Goal: Task Accomplishment & Management: Manage account settings

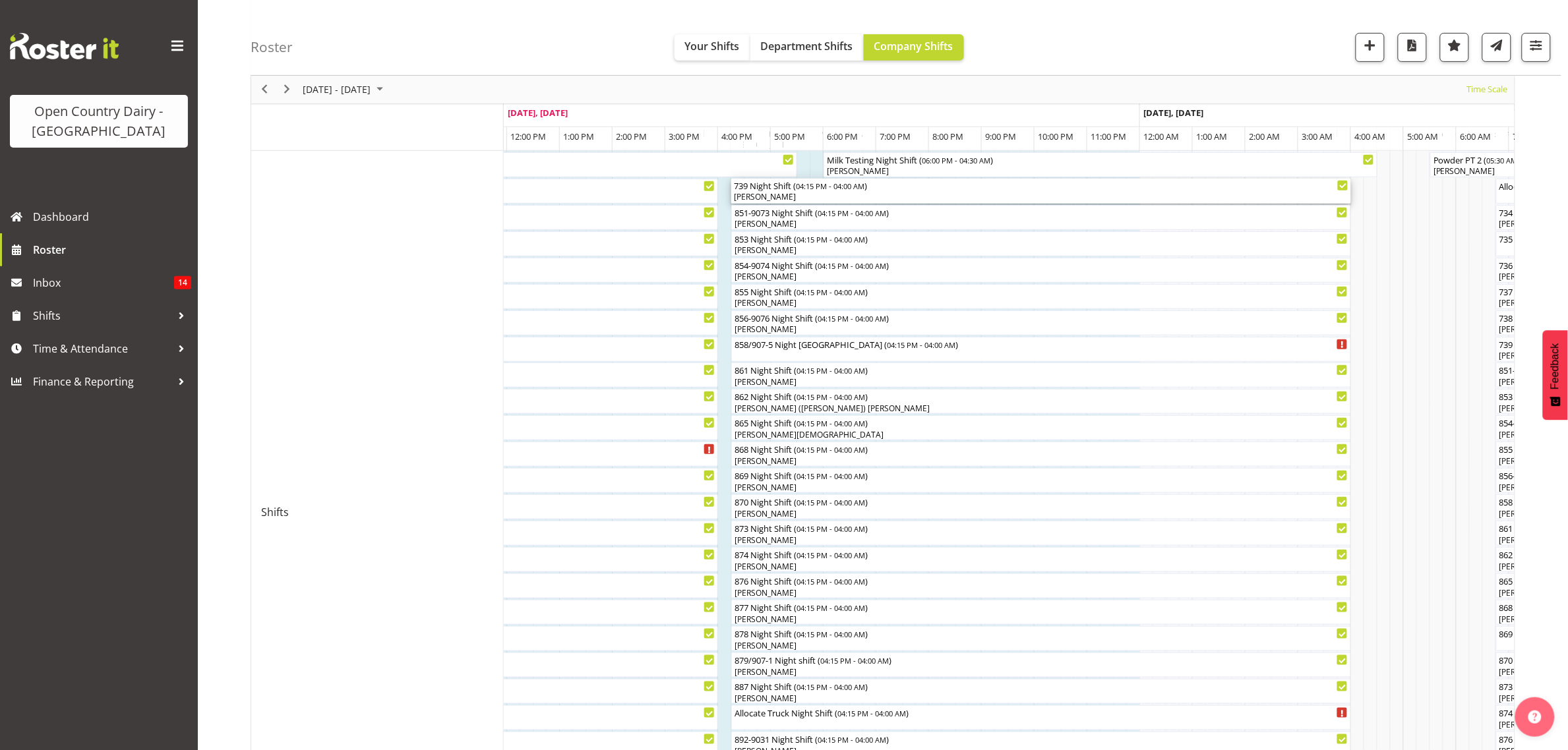
click at [764, 196] on div "[PERSON_NAME]" at bounding box center [1041, 196] width 615 height 12
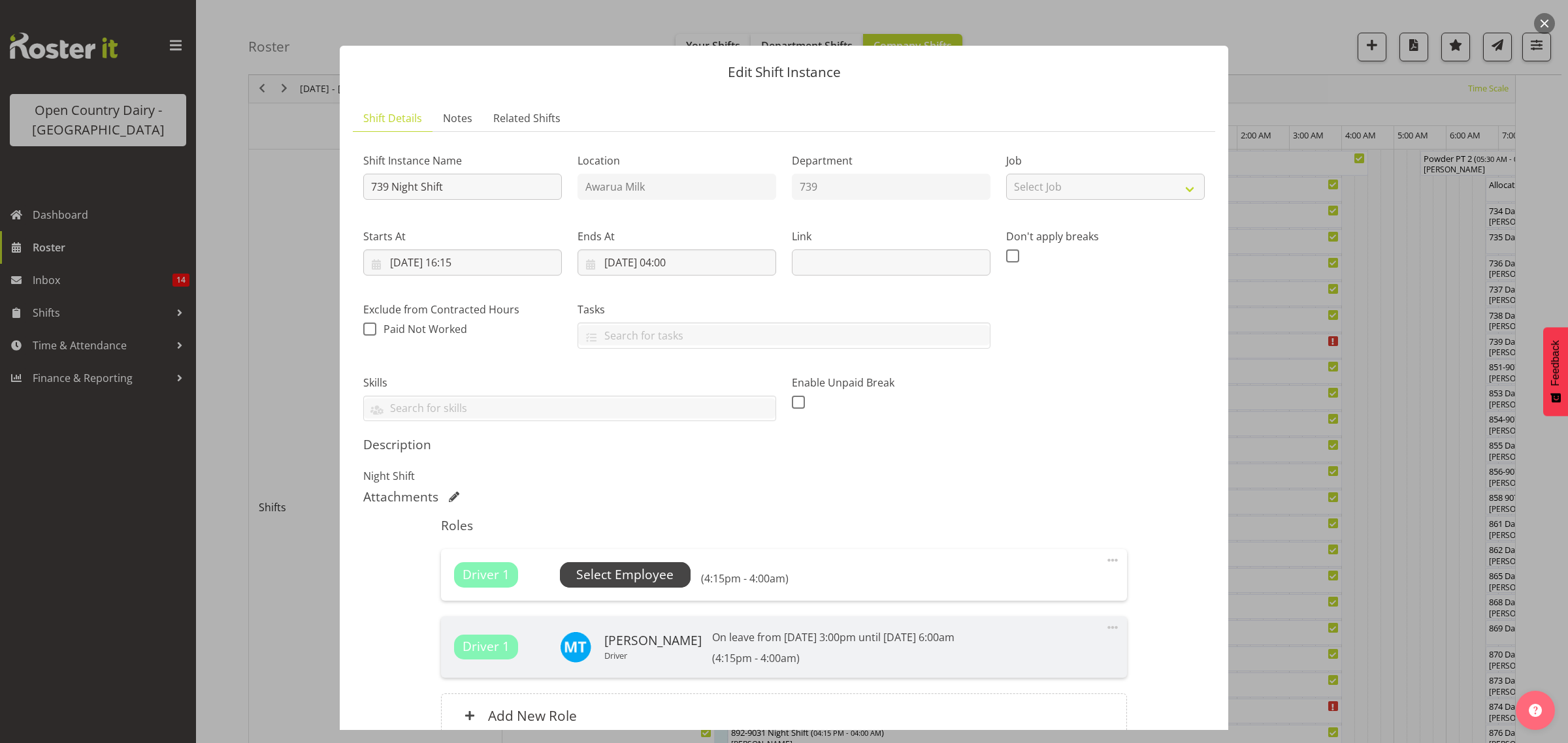
click at [626, 563] on span "Select Employee" at bounding box center [625, 575] width 131 height 25
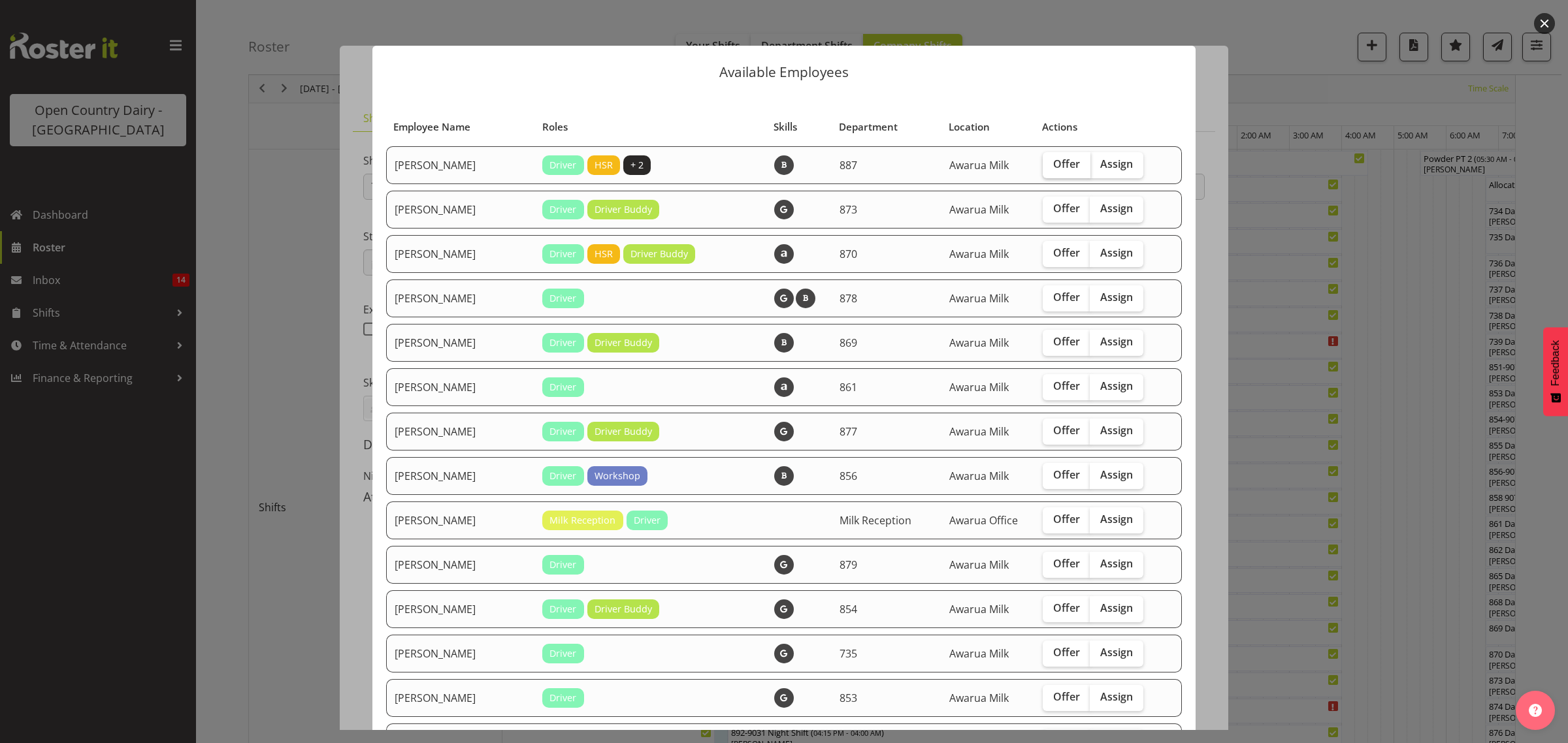
click at [1059, 163] on span "Offer" at bounding box center [1066, 163] width 27 height 13
click at [1051, 163] on input "Offer" at bounding box center [1047, 164] width 8 height 8
checkbox input "true"
click at [1055, 343] on span "Offer" at bounding box center [1066, 341] width 27 height 13
click at [1051, 343] on input "Offer" at bounding box center [1047, 341] width 8 height 8
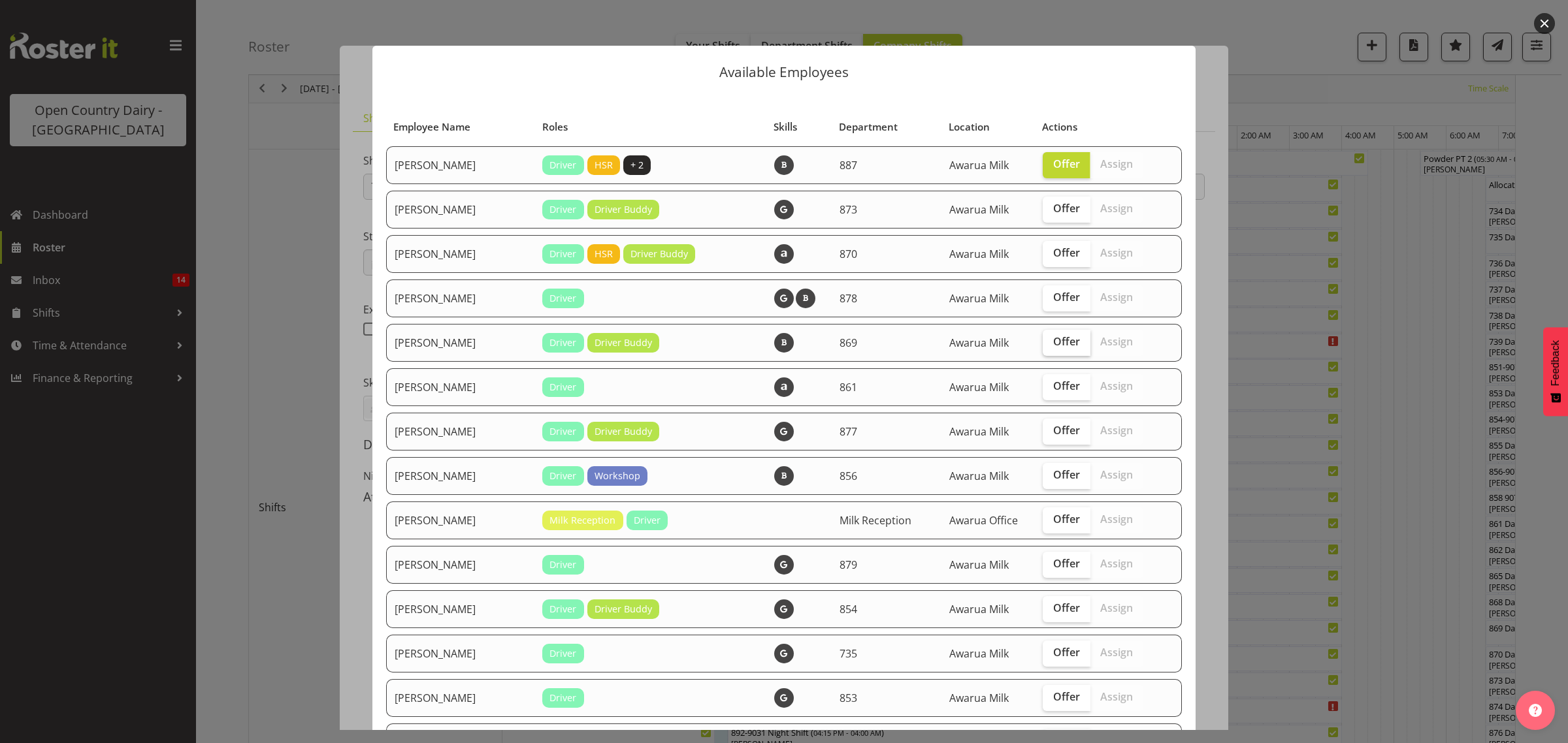
checkbox input "true"
click at [1047, 397] on label "Offer" at bounding box center [1066, 387] width 48 height 26
click at [1047, 391] on input "Offer" at bounding box center [1047, 386] width 8 height 8
checkbox input "true"
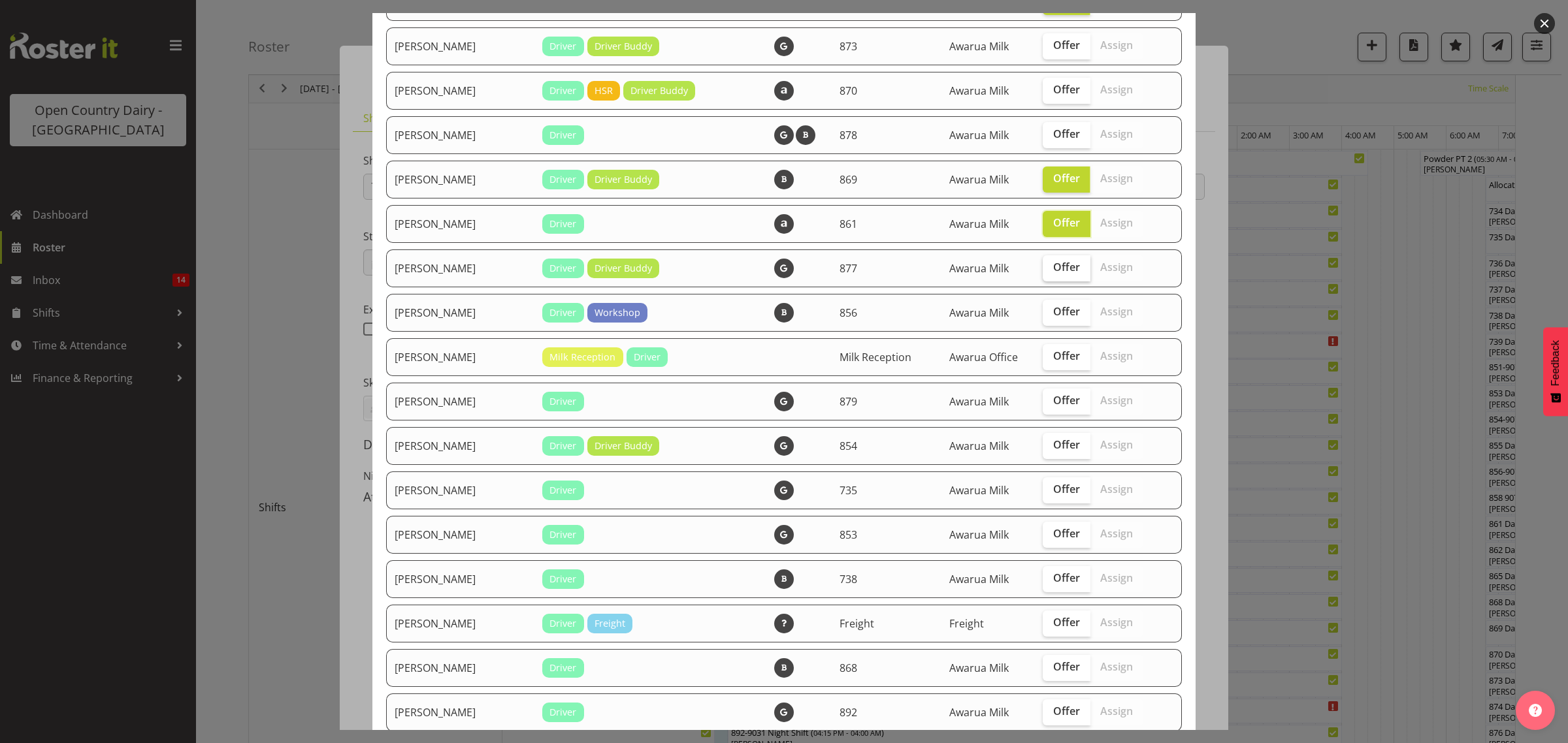
click at [1053, 263] on span "Offer" at bounding box center [1066, 267] width 27 height 13
click at [1048, 263] on input "Offer" at bounding box center [1047, 267] width 8 height 8
checkbox input "true"
click at [1053, 311] on span "Offer" at bounding box center [1066, 311] width 27 height 13
click at [1051, 311] on input "Offer" at bounding box center [1047, 312] width 8 height 8
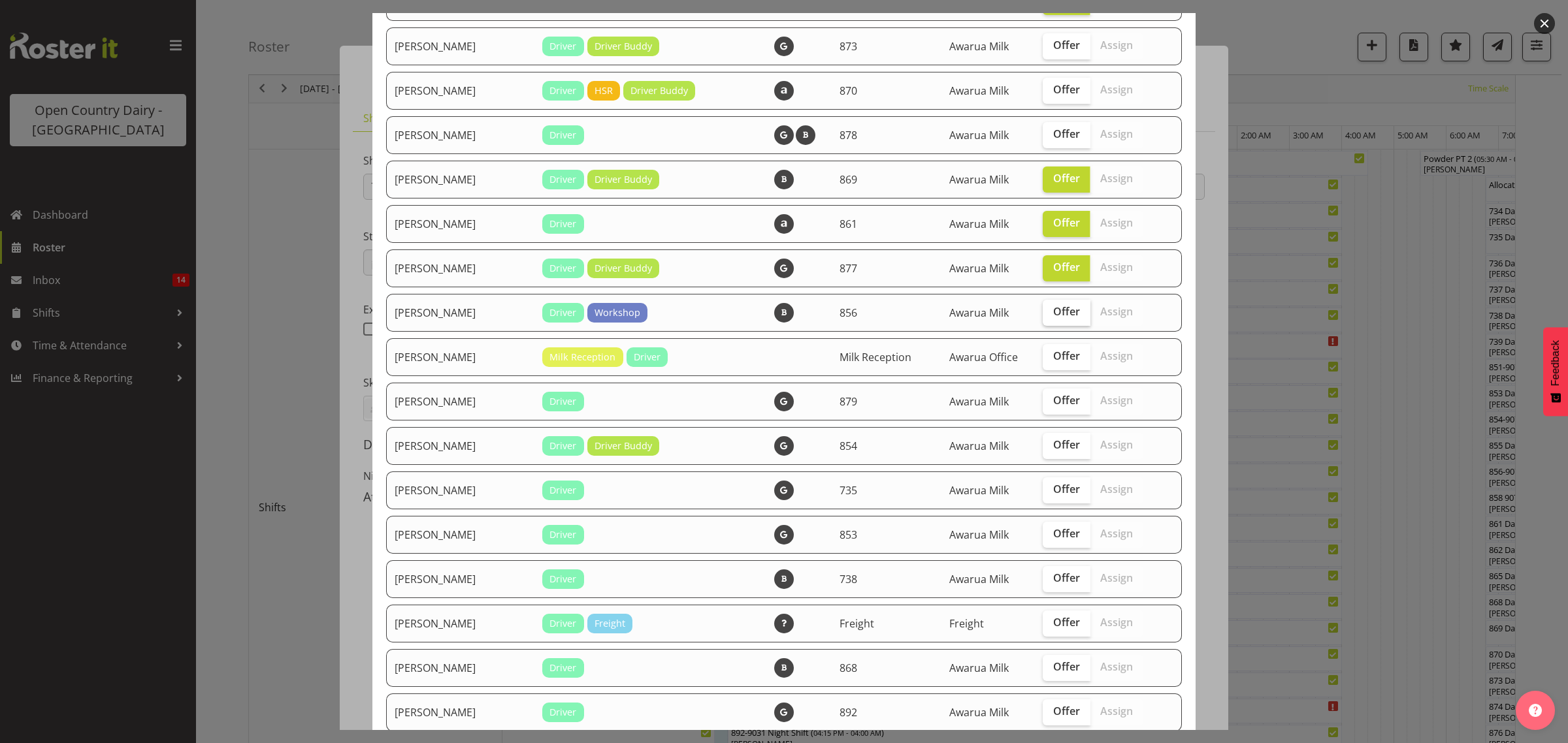
checkbox input "true"
click at [1053, 404] on span "Offer" at bounding box center [1066, 400] width 27 height 13
click at [1047, 404] on input "Offer" at bounding box center [1047, 400] width 8 height 8
checkbox input "true"
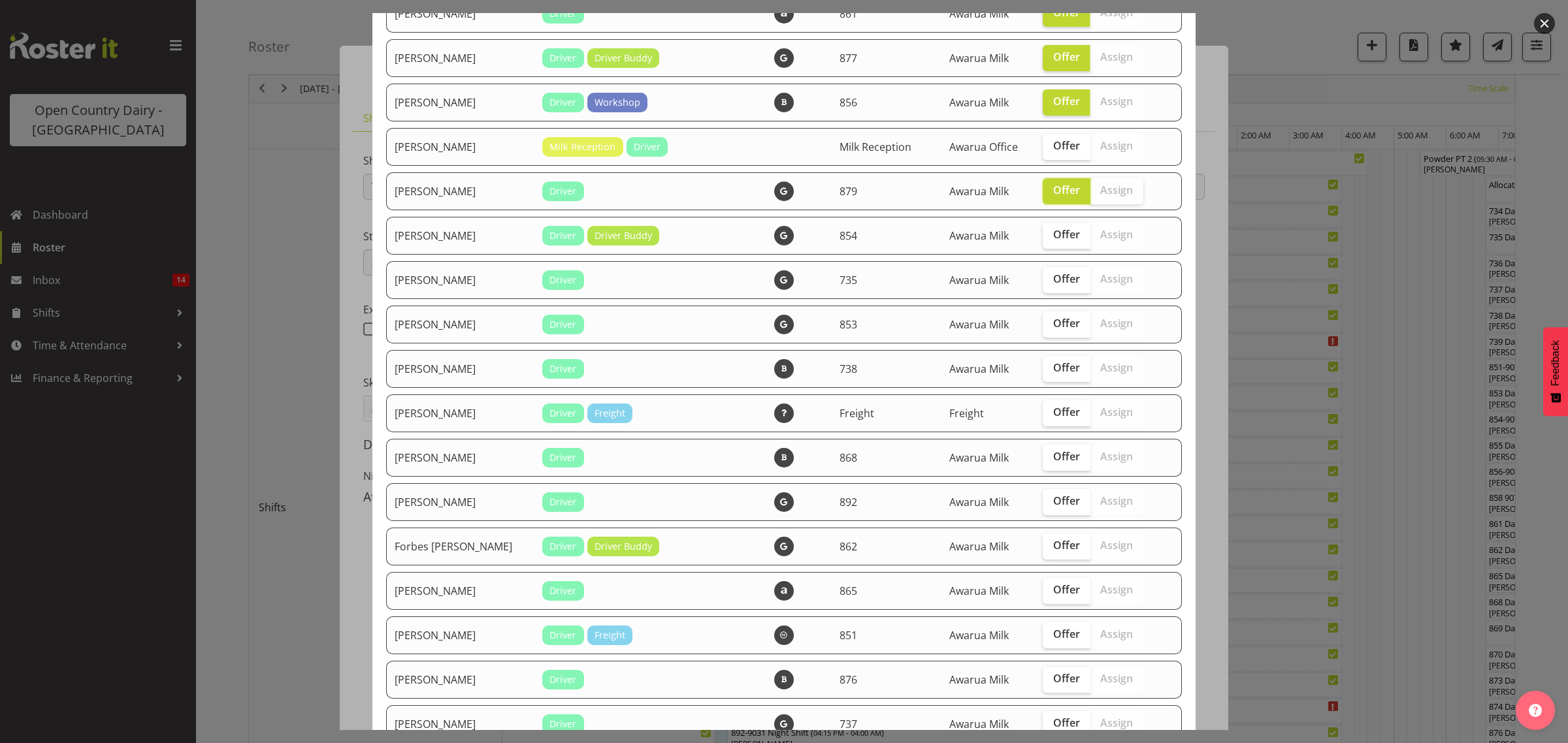
scroll to position [408, 0]
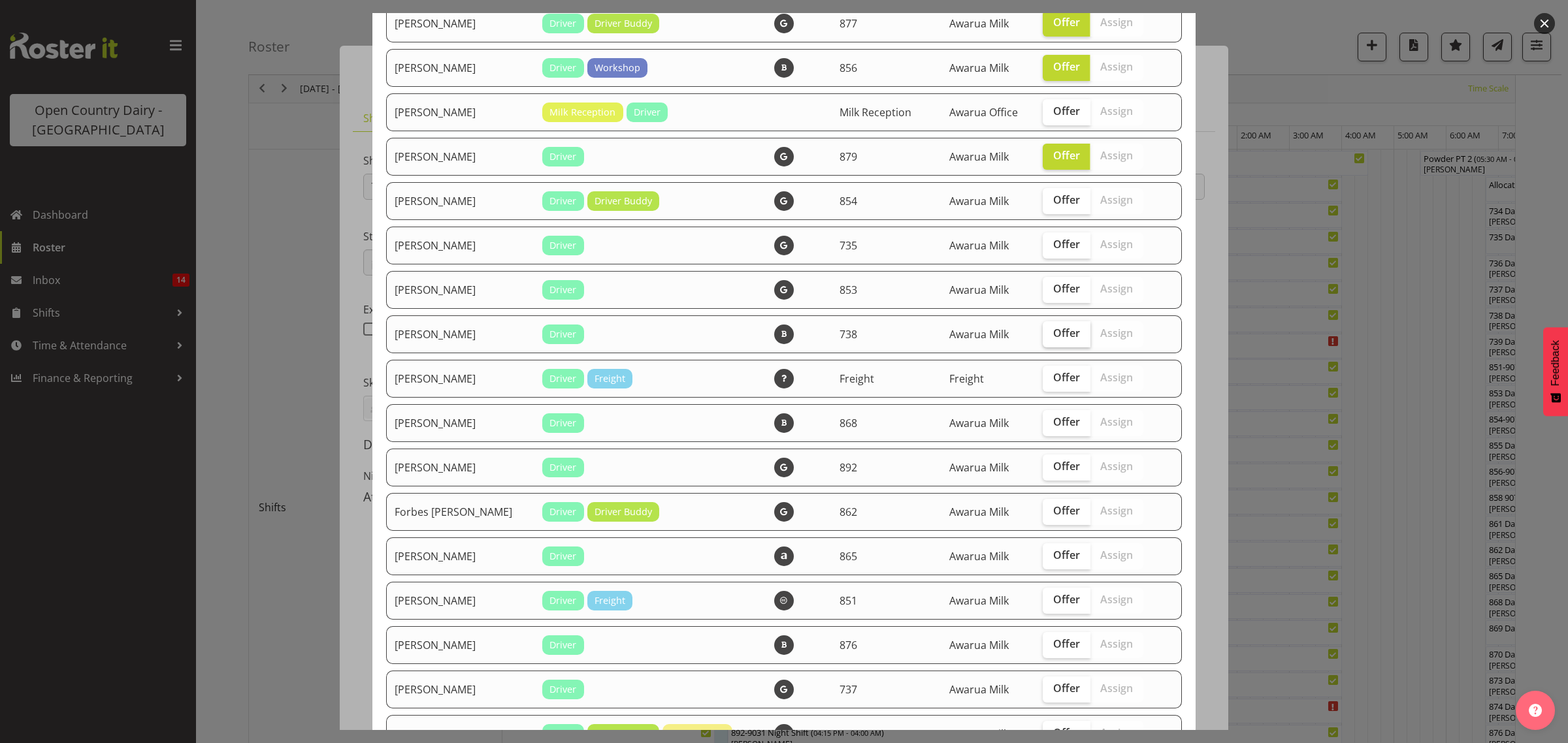
click at [1053, 334] on span "Offer" at bounding box center [1066, 332] width 27 height 13
click at [1046, 334] on input "Offer" at bounding box center [1047, 333] width 8 height 8
checkbox input "true"
click at [1054, 428] on span "Offer" at bounding box center [1066, 422] width 27 height 13
click at [1051, 427] on input "Offer" at bounding box center [1047, 422] width 8 height 8
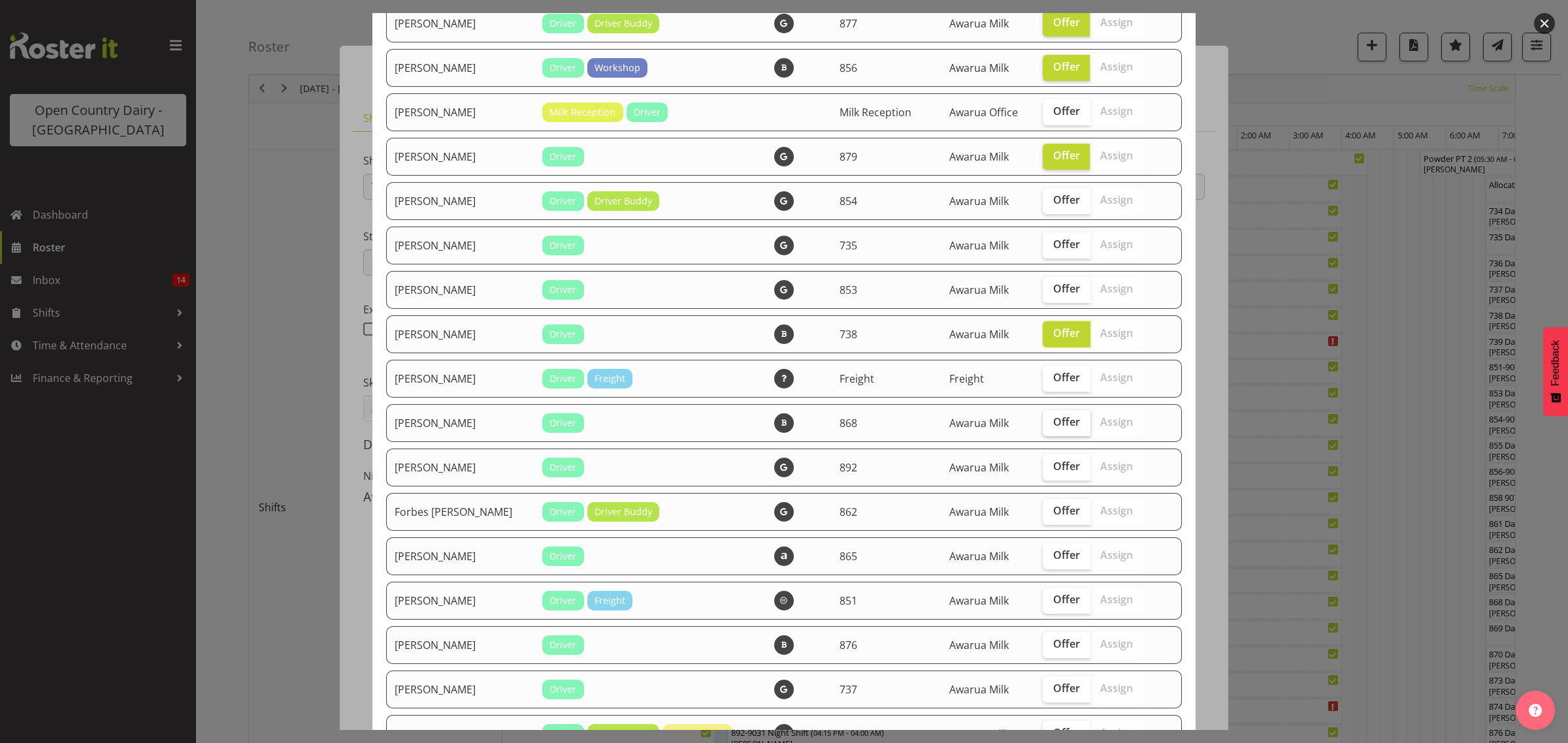
checkbox input "true"
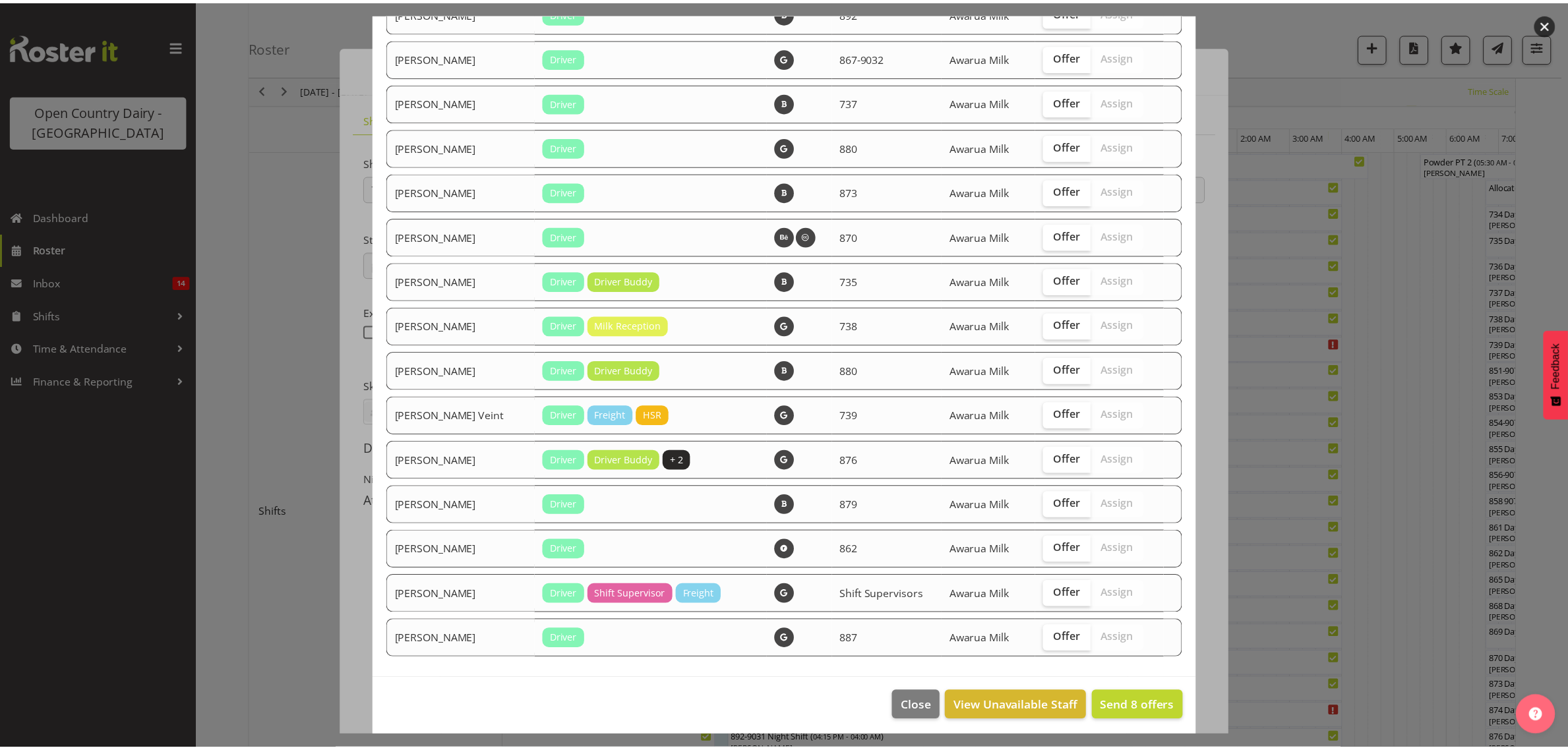
scroll to position [1833, 0]
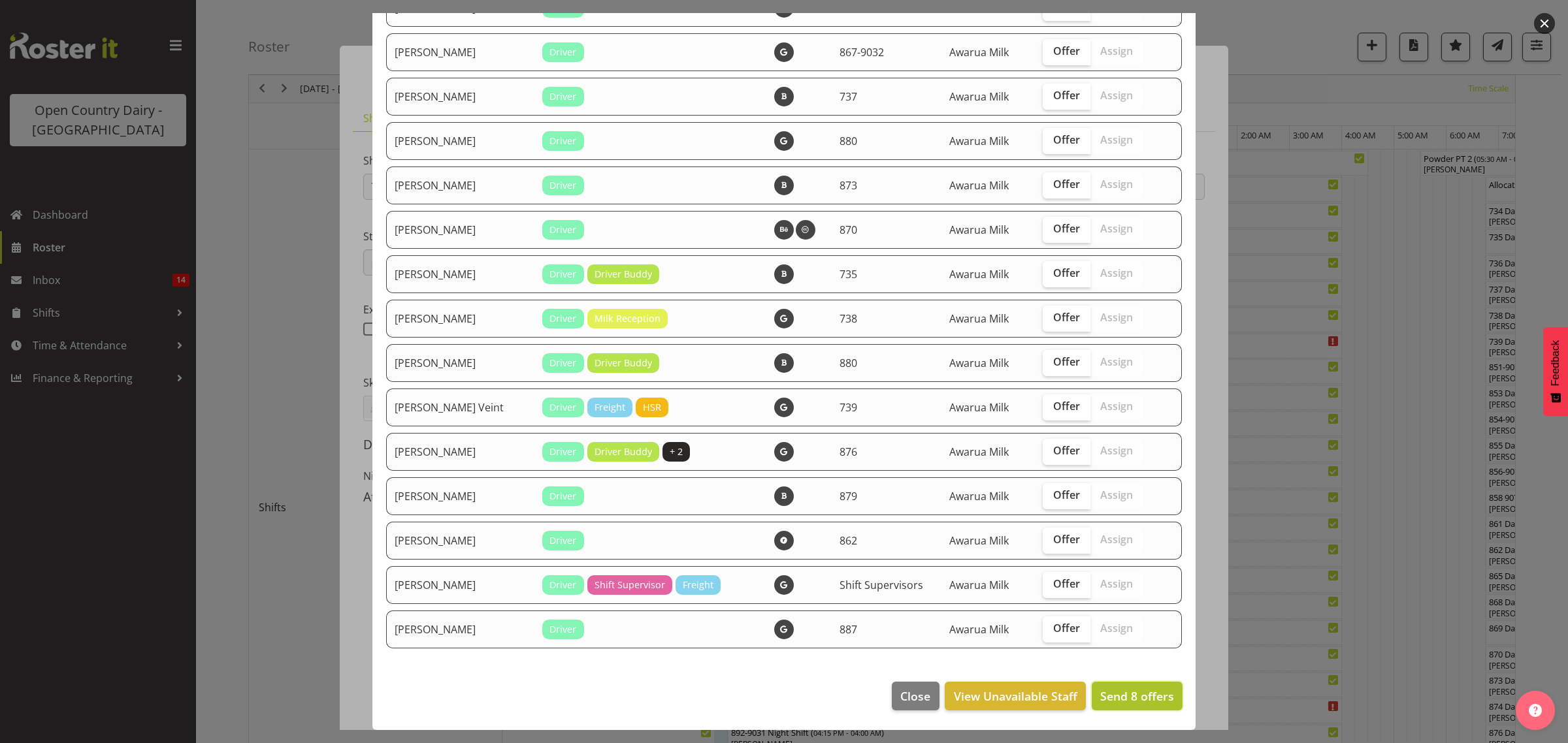
click at [1113, 690] on span "Send 8 offers" at bounding box center [1137, 696] width 74 height 16
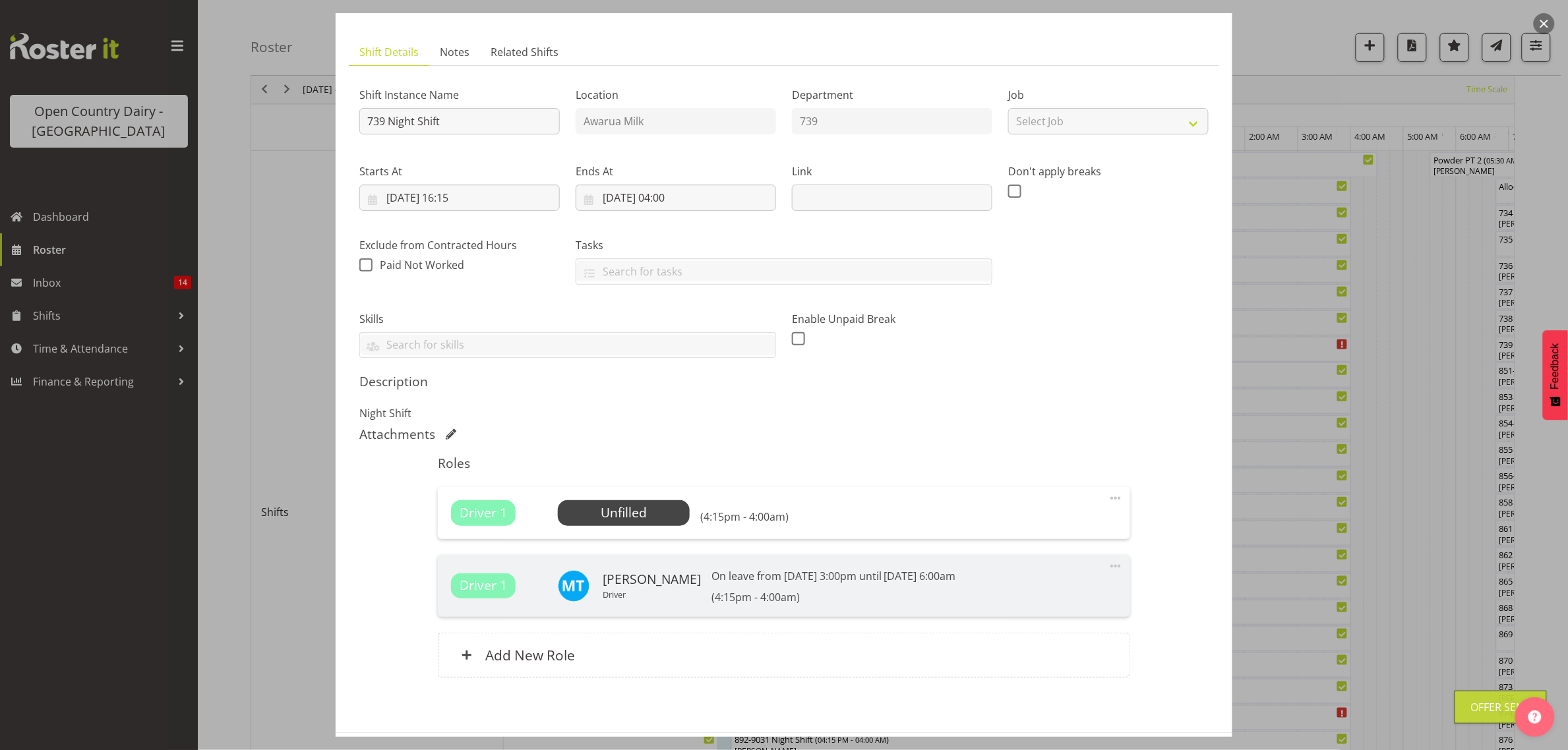
scroll to position [125, 0]
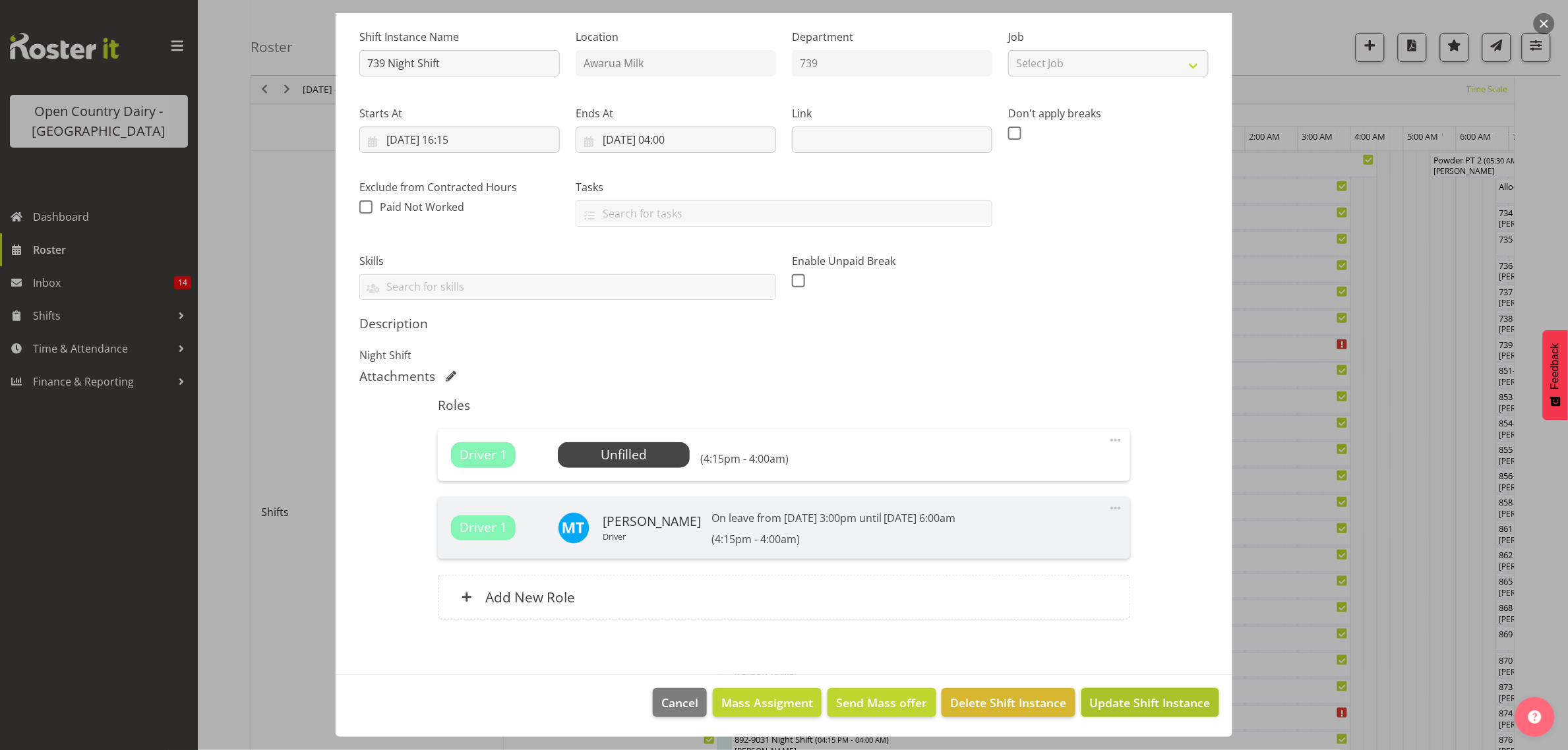
click at [1116, 703] on span "Update Shift Instance" at bounding box center [1150, 702] width 121 height 17
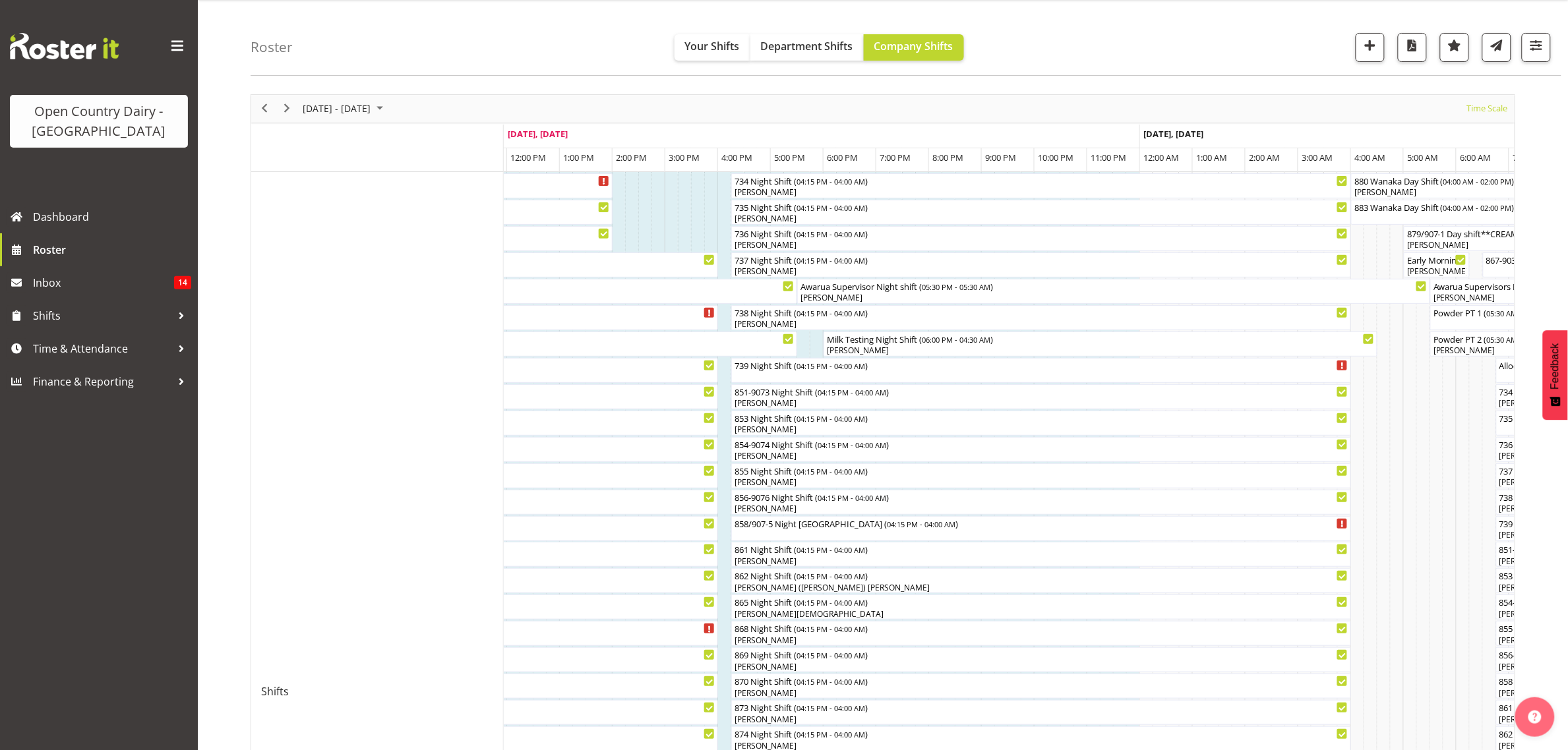
scroll to position [0, 0]
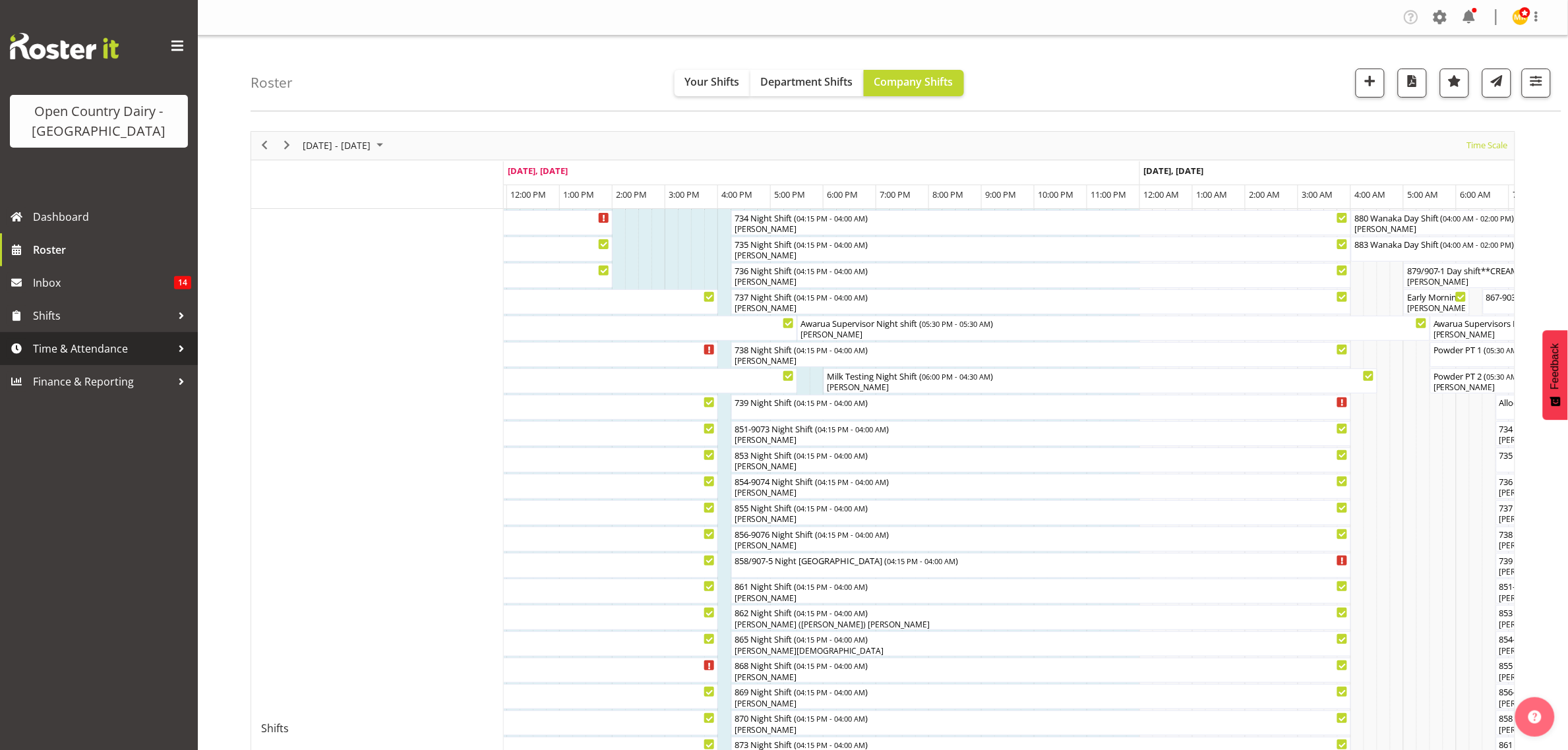
click at [62, 349] on span "Time & Attendance" at bounding box center [102, 349] width 138 height 20
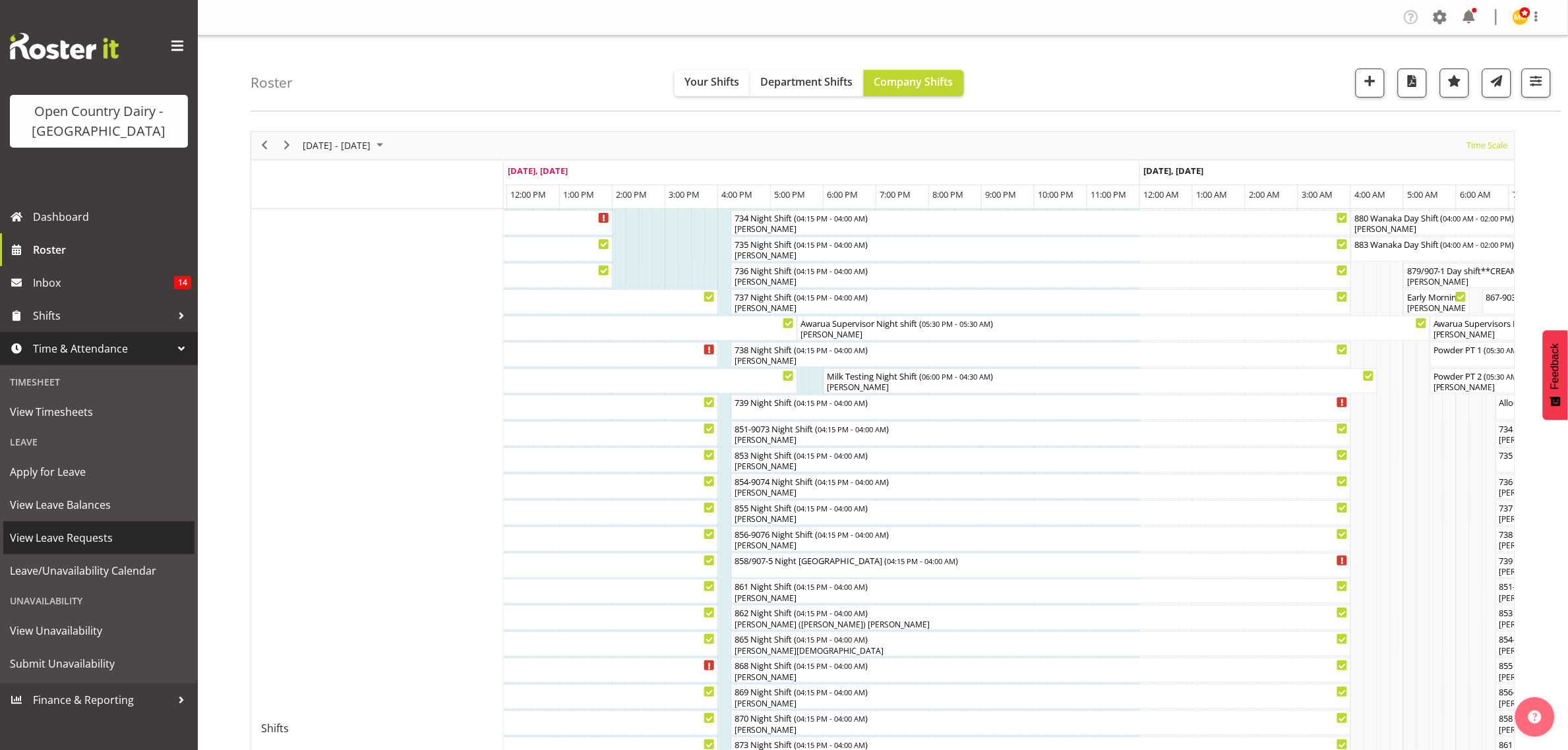
click at [54, 539] on span "View Leave Requests" at bounding box center [99, 538] width 178 height 20
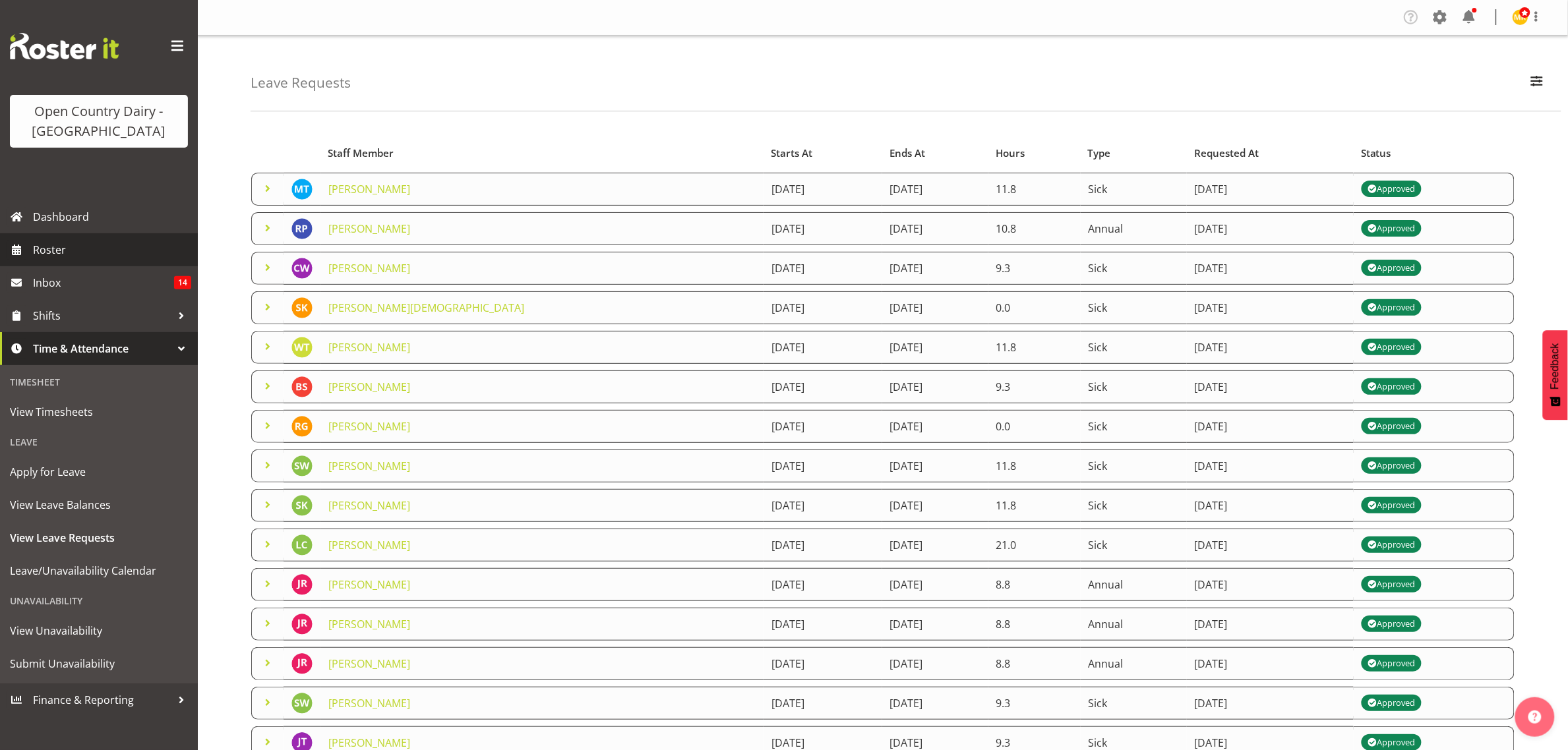
click at [47, 250] on span "Roster" at bounding box center [112, 250] width 158 height 20
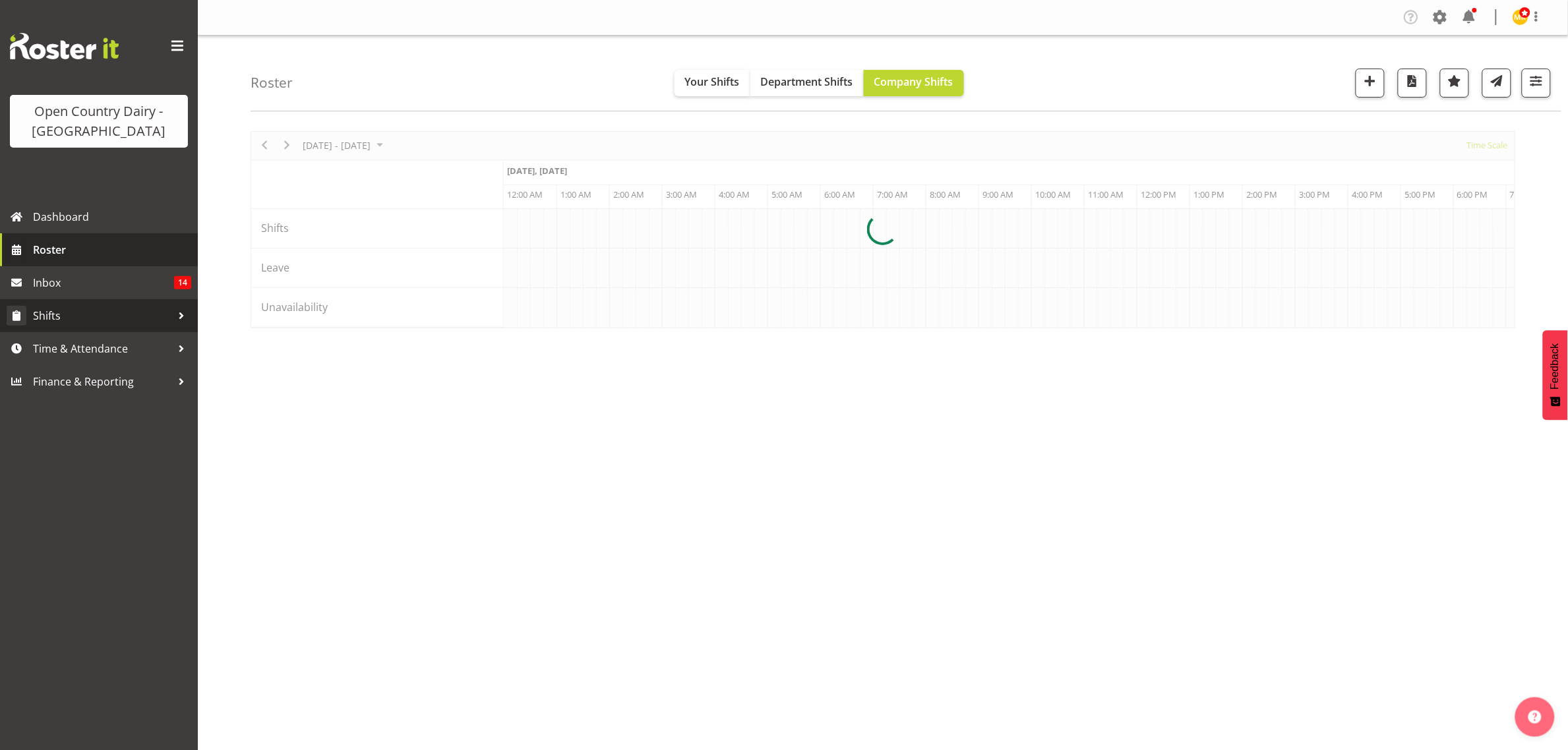
scroll to position [0, 1266]
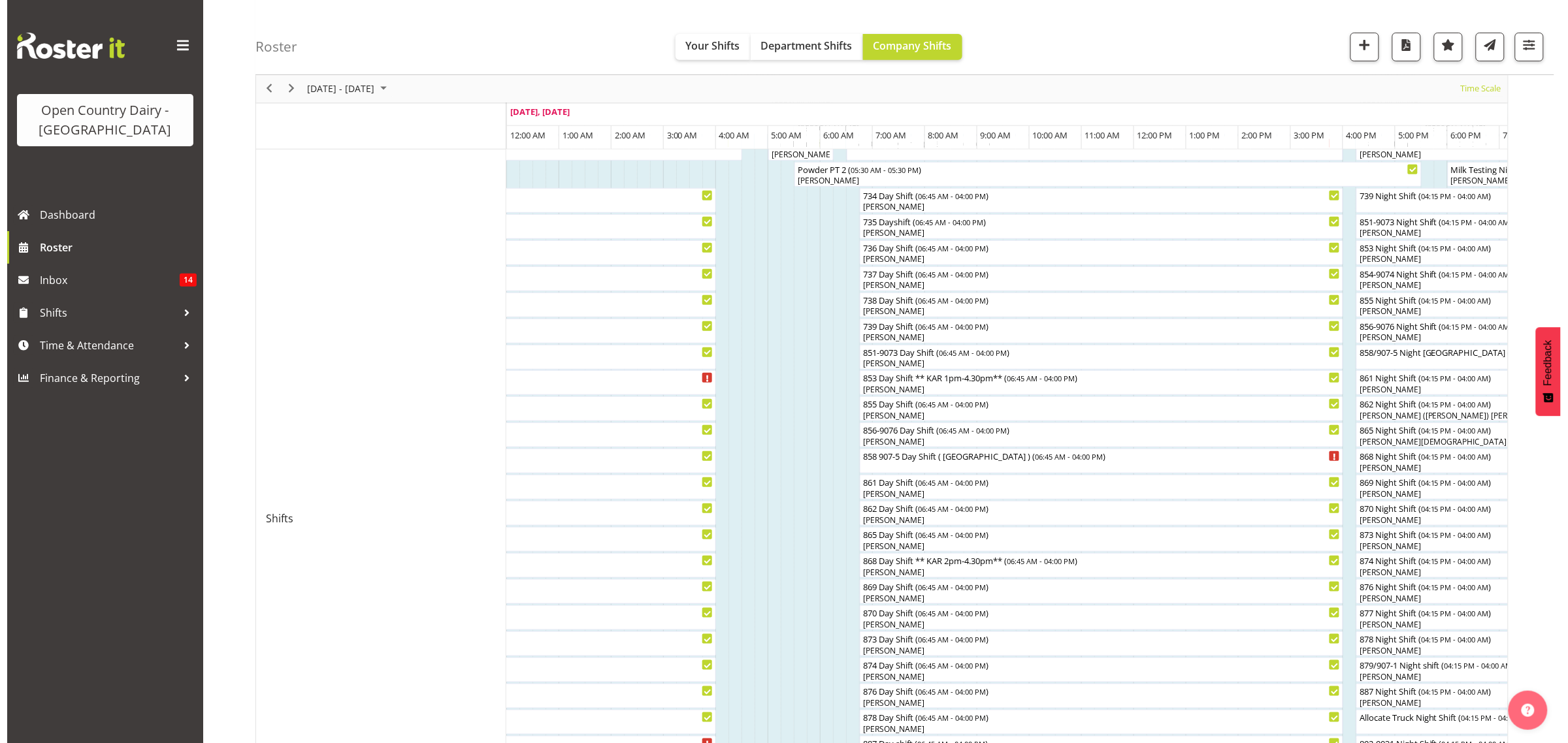
scroll to position [163, 0]
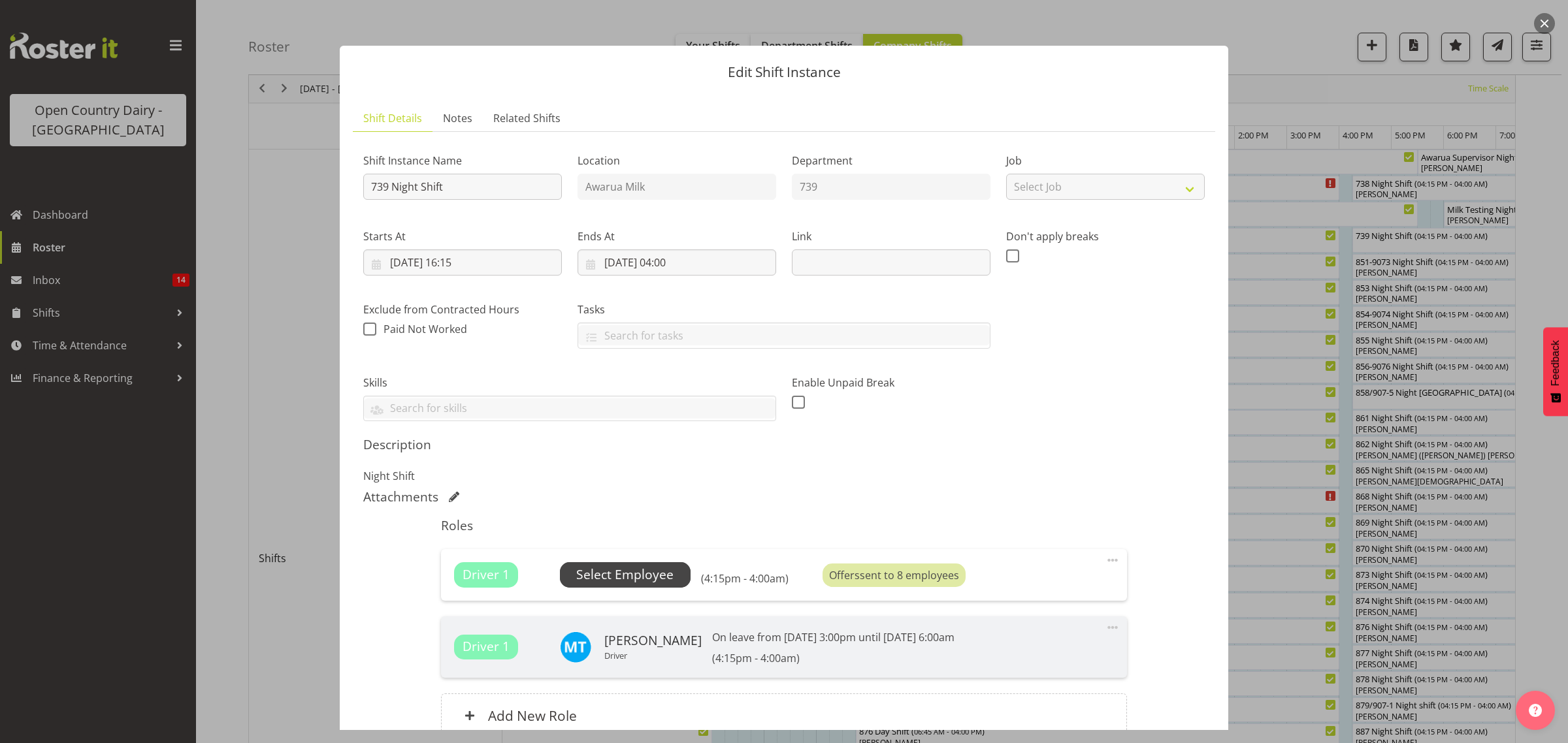
click at [637, 570] on span "Select Employee" at bounding box center [624, 574] width 97 height 19
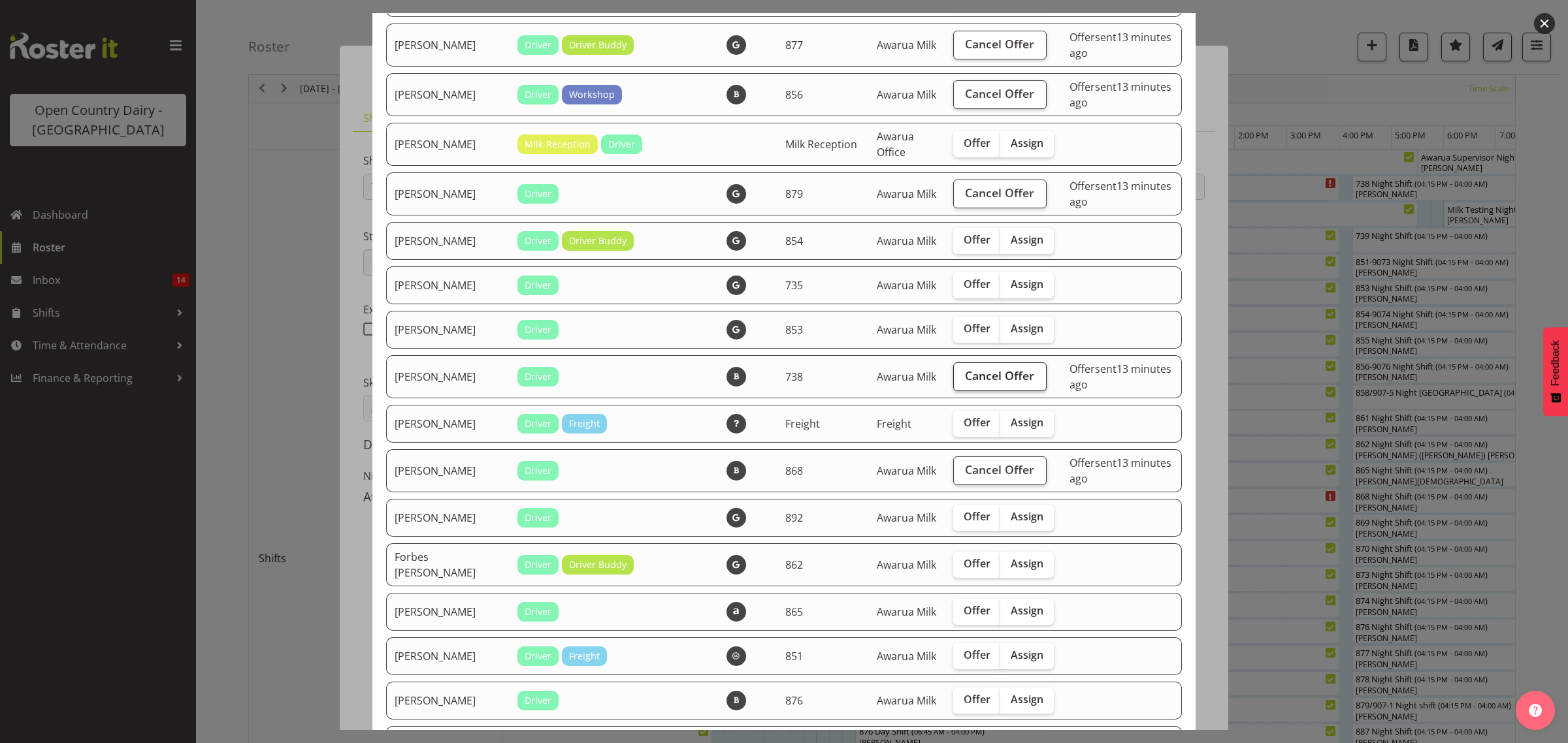
scroll to position [408, 0]
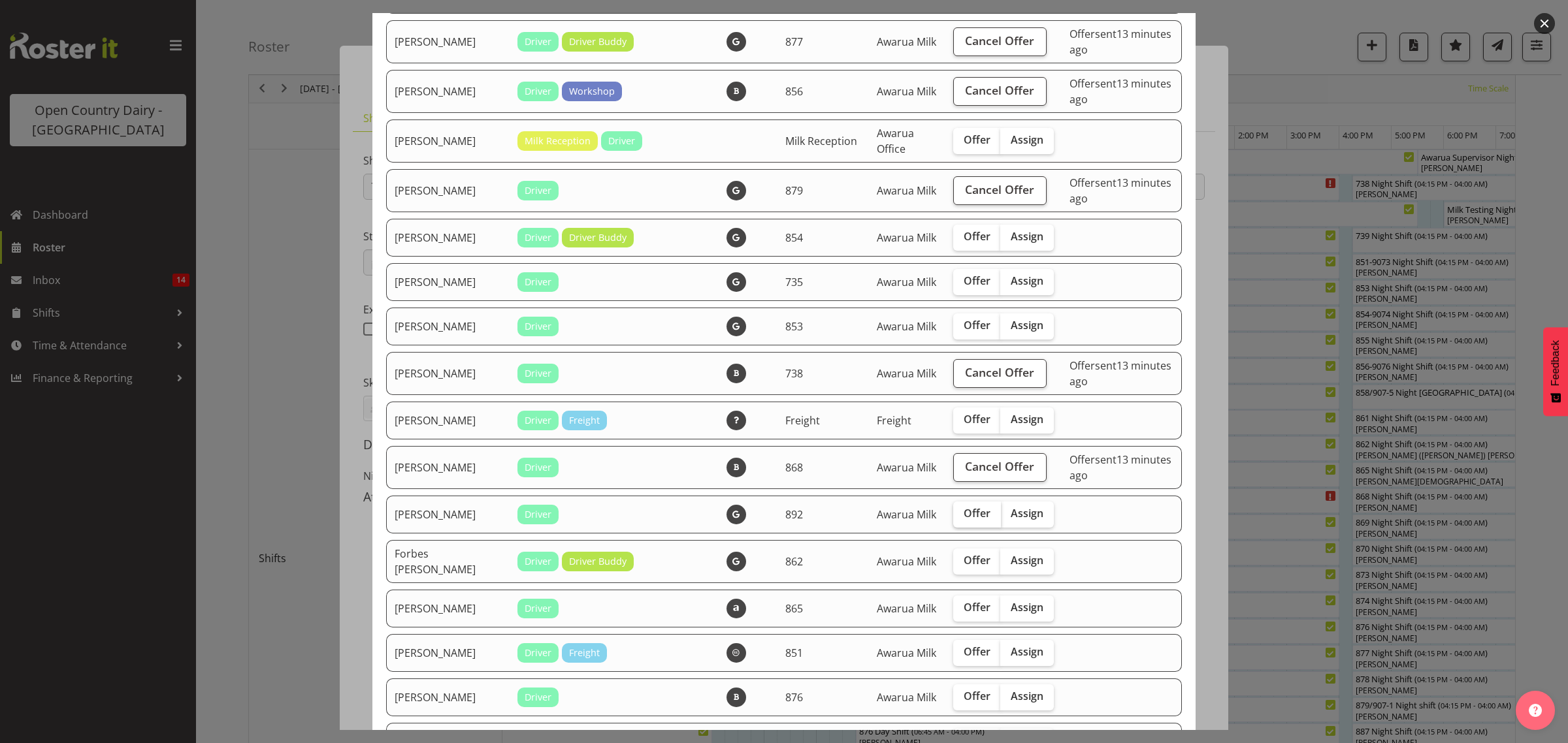
click at [964, 519] on span "Offer" at bounding box center [977, 513] width 27 height 13
click at [962, 518] on input "Offer" at bounding box center [957, 513] width 8 height 8
checkbox input "true"
click at [969, 566] on span "Offer" at bounding box center [977, 560] width 27 height 13
click at [962, 564] on input "Offer" at bounding box center [957, 560] width 8 height 8
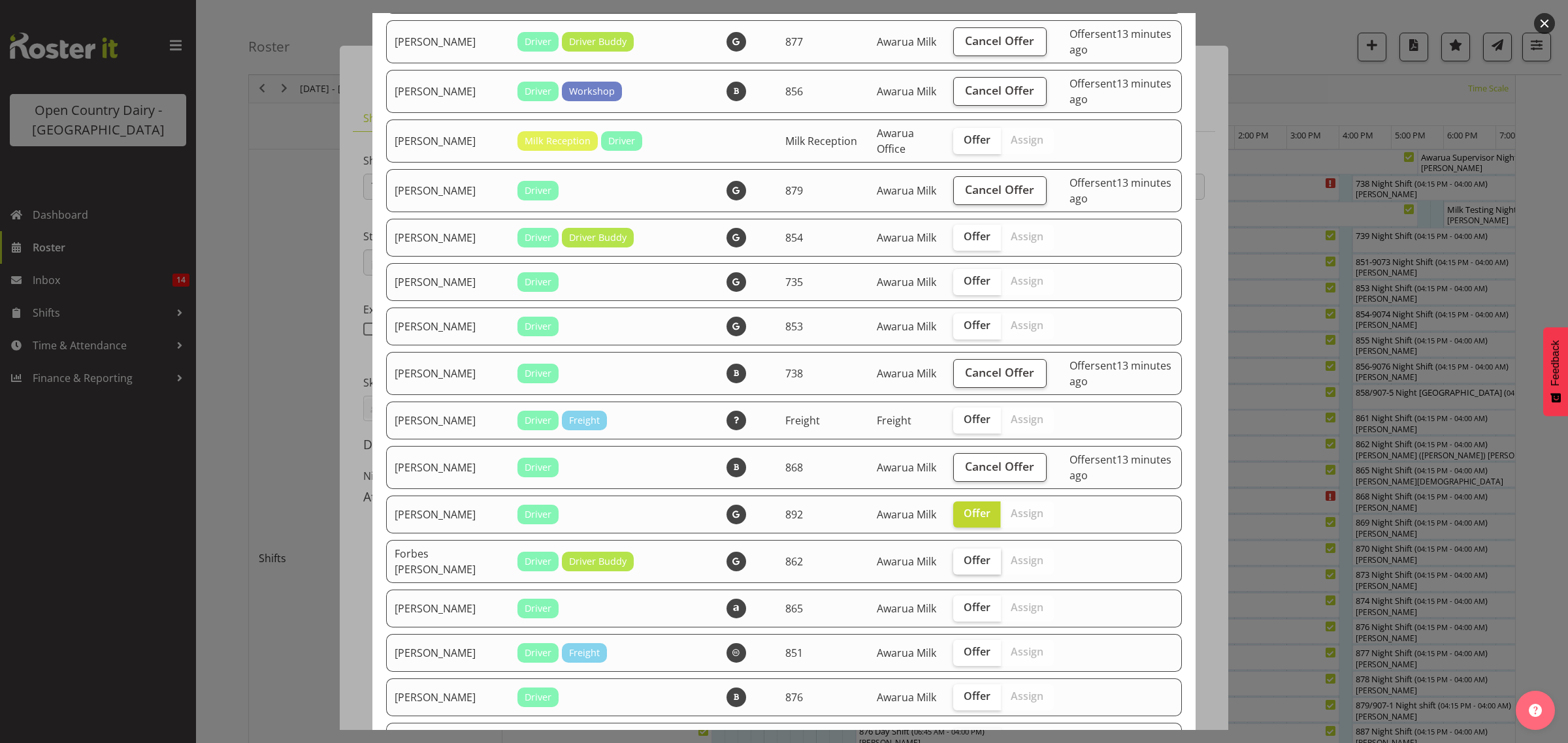
checkbox input "true"
click at [964, 610] on span "Offer" at bounding box center [977, 607] width 27 height 13
click at [955, 610] on input "Offer" at bounding box center [957, 607] width 8 height 8
checkbox input "true"
click at [964, 655] on span "Offer" at bounding box center [977, 651] width 27 height 13
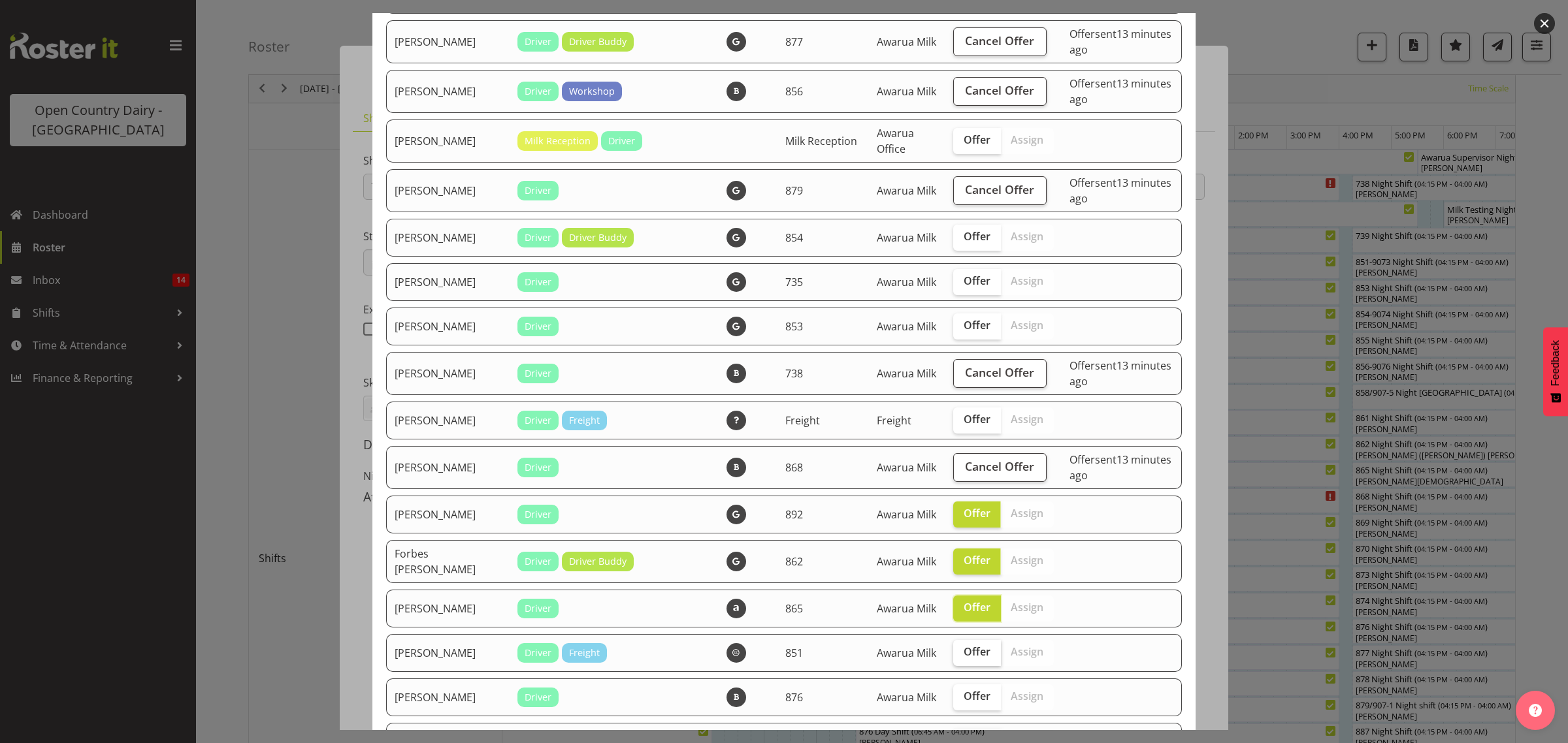
click at [961, 655] on input "Offer" at bounding box center [957, 652] width 8 height 8
checkbox input "true"
click at [964, 702] on span "Offer" at bounding box center [977, 696] width 27 height 13
click at [958, 701] on input "Offer" at bounding box center [957, 696] width 8 height 8
checkbox input "true"
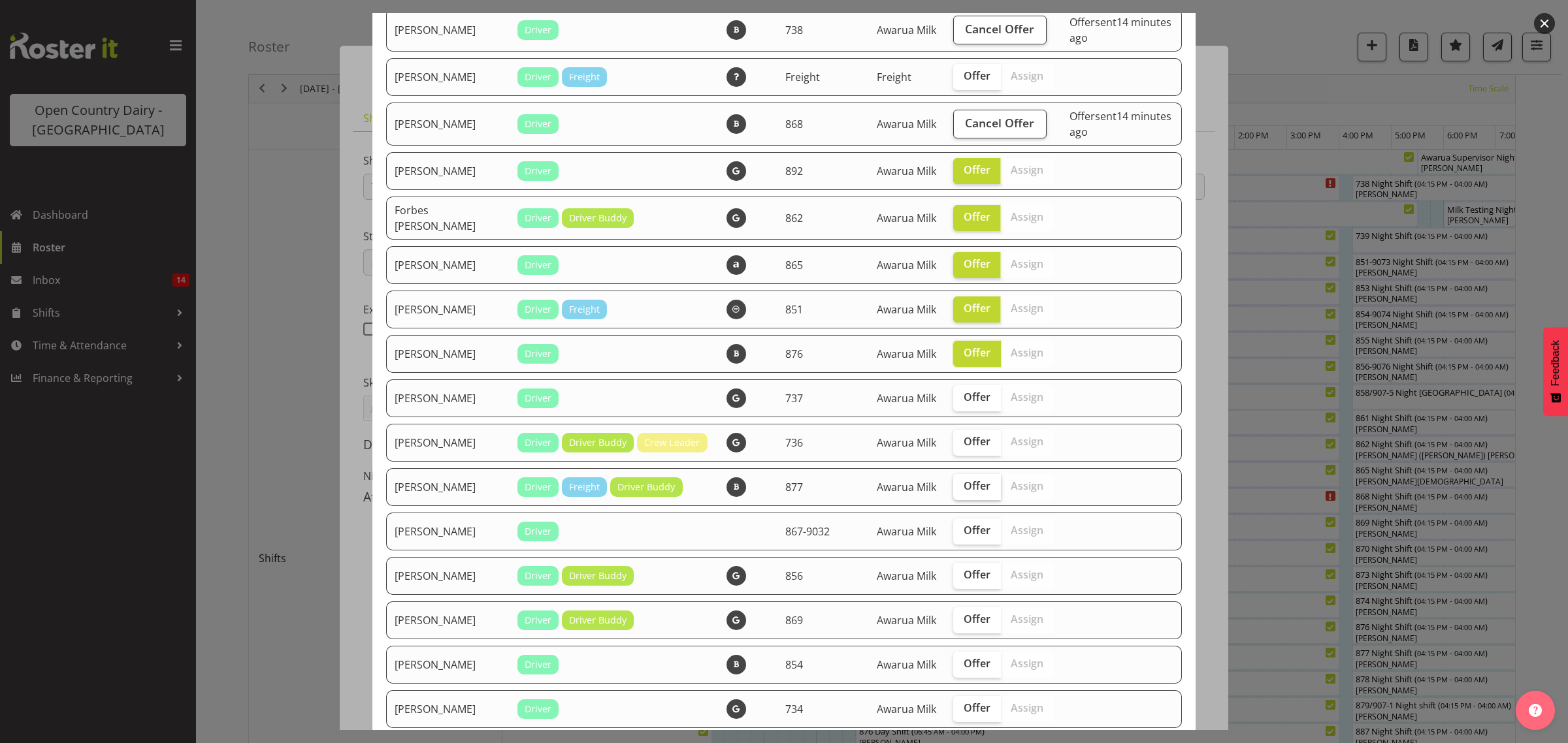
scroll to position [816, 0]
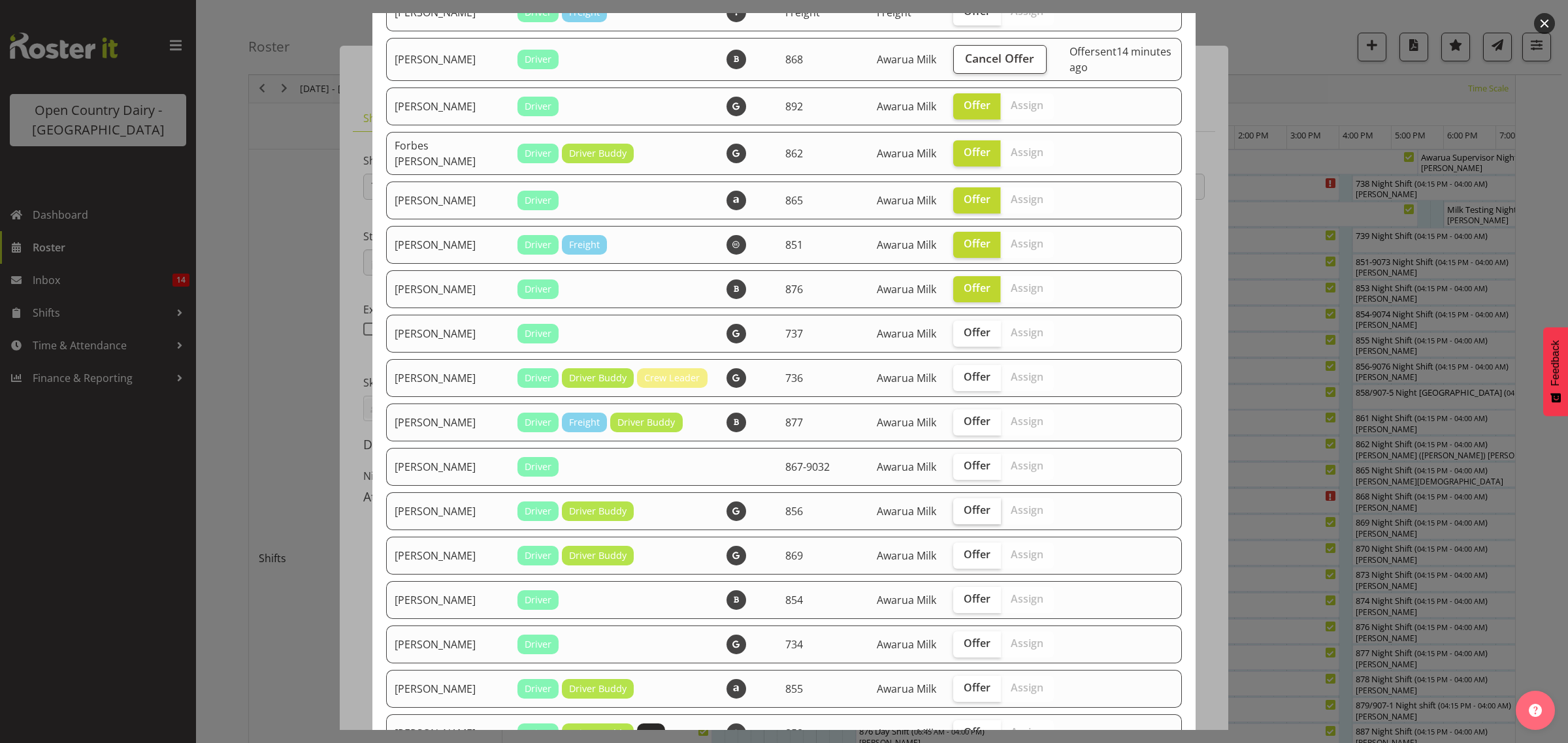
click at [964, 517] on span "Offer" at bounding box center [977, 510] width 27 height 13
click at [953, 514] on input "Offer" at bounding box center [957, 510] width 8 height 8
checkbox input "true"
click at [964, 560] on span "Offer" at bounding box center [977, 554] width 27 height 13
click at [953, 559] on input "Offer" at bounding box center [957, 555] width 8 height 8
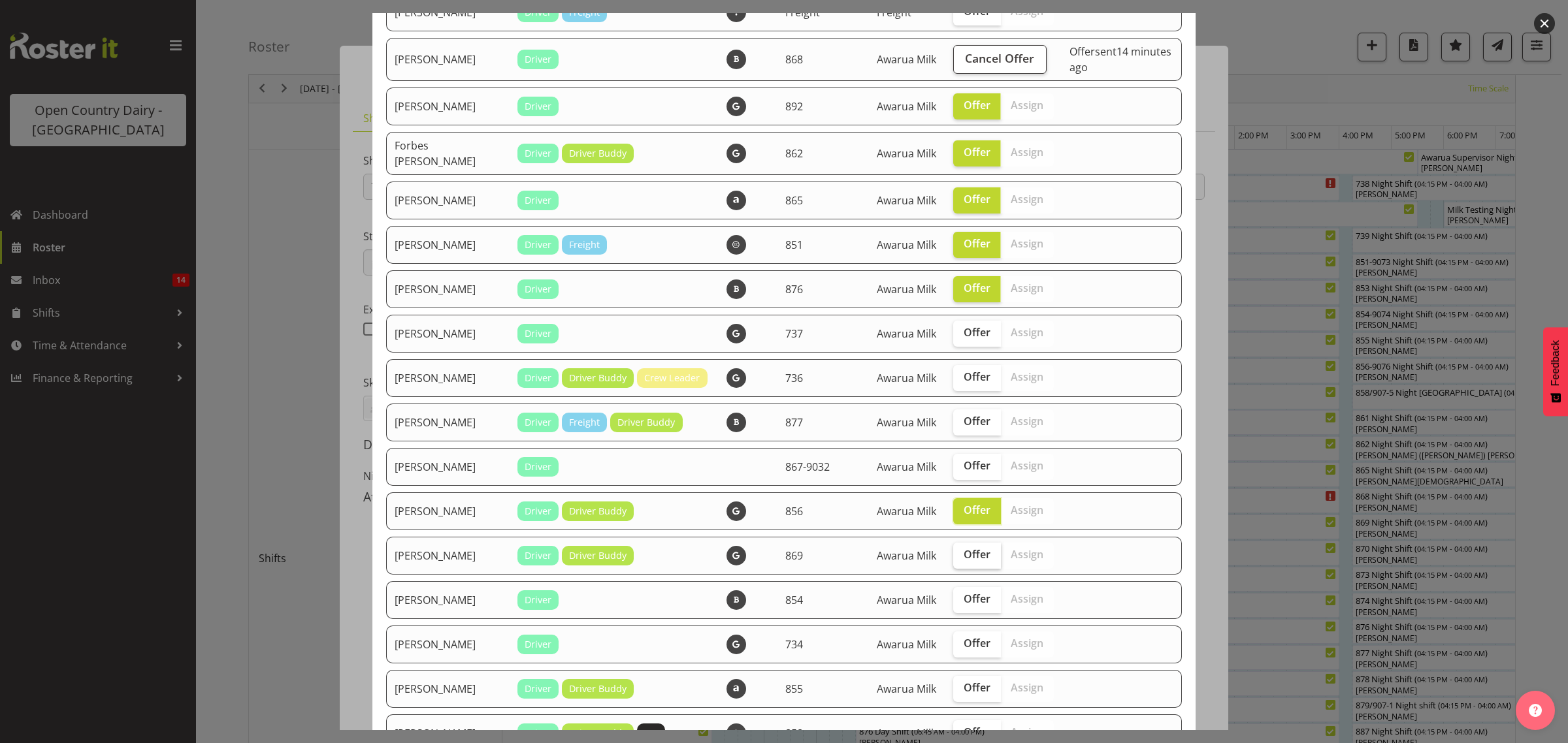
checkbox input "true"
click at [964, 605] on span "Offer" at bounding box center [977, 598] width 27 height 13
click at [955, 603] on input "Offer" at bounding box center [957, 599] width 8 height 8
checkbox input "true"
click at [964, 650] on span "Offer" at bounding box center [977, 643] width 27 height 13
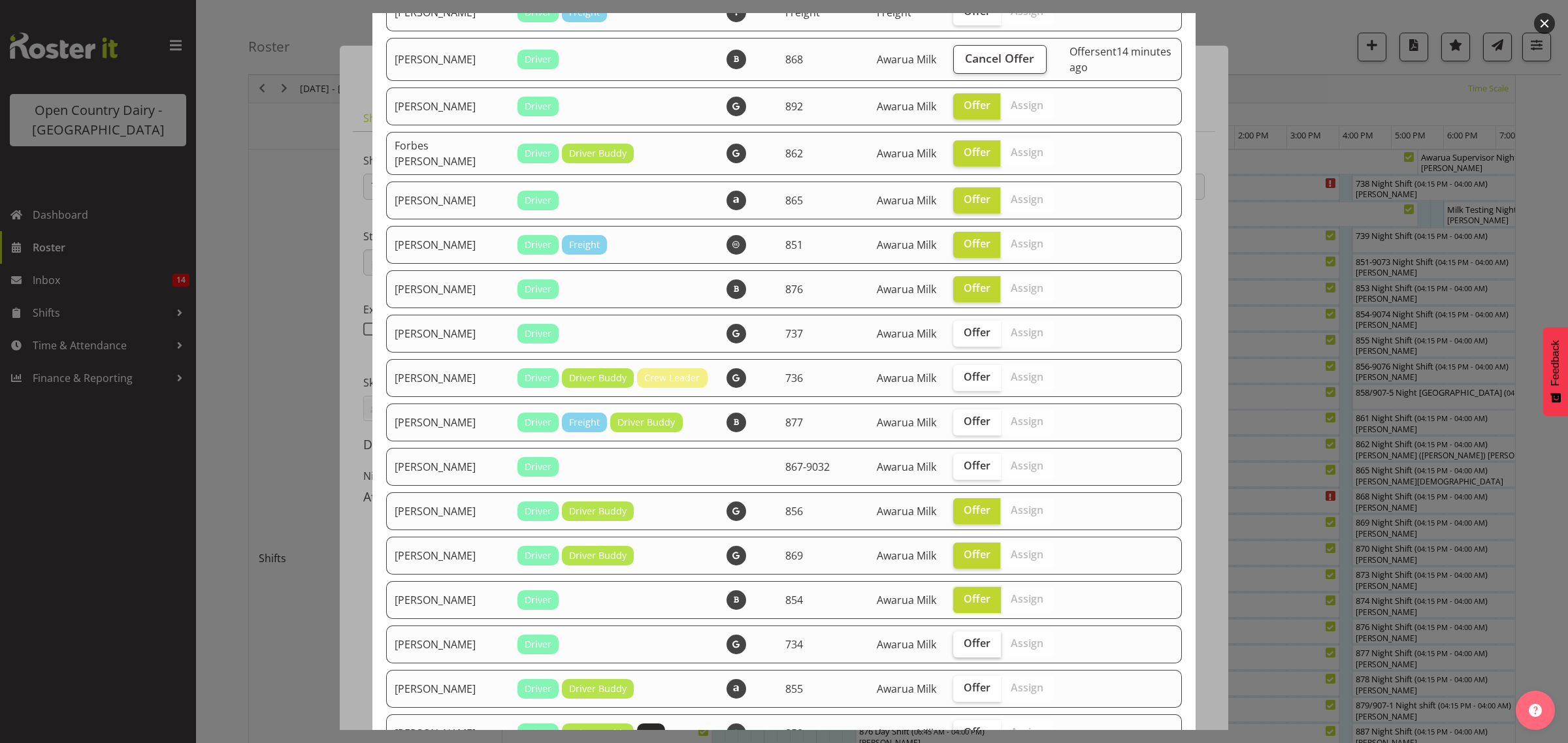
click at [960, 647] on input "Offer" at bounding box center [957, 643] width 8 height 8
checkbox input "true"
click at [975, 699] on label "Offer" at bounding box center [976, 689] width 48 height 26
click at [962, 692] on input "Offer" at bounding box center [957, 688] width 8 height 8
checkbox input "true"
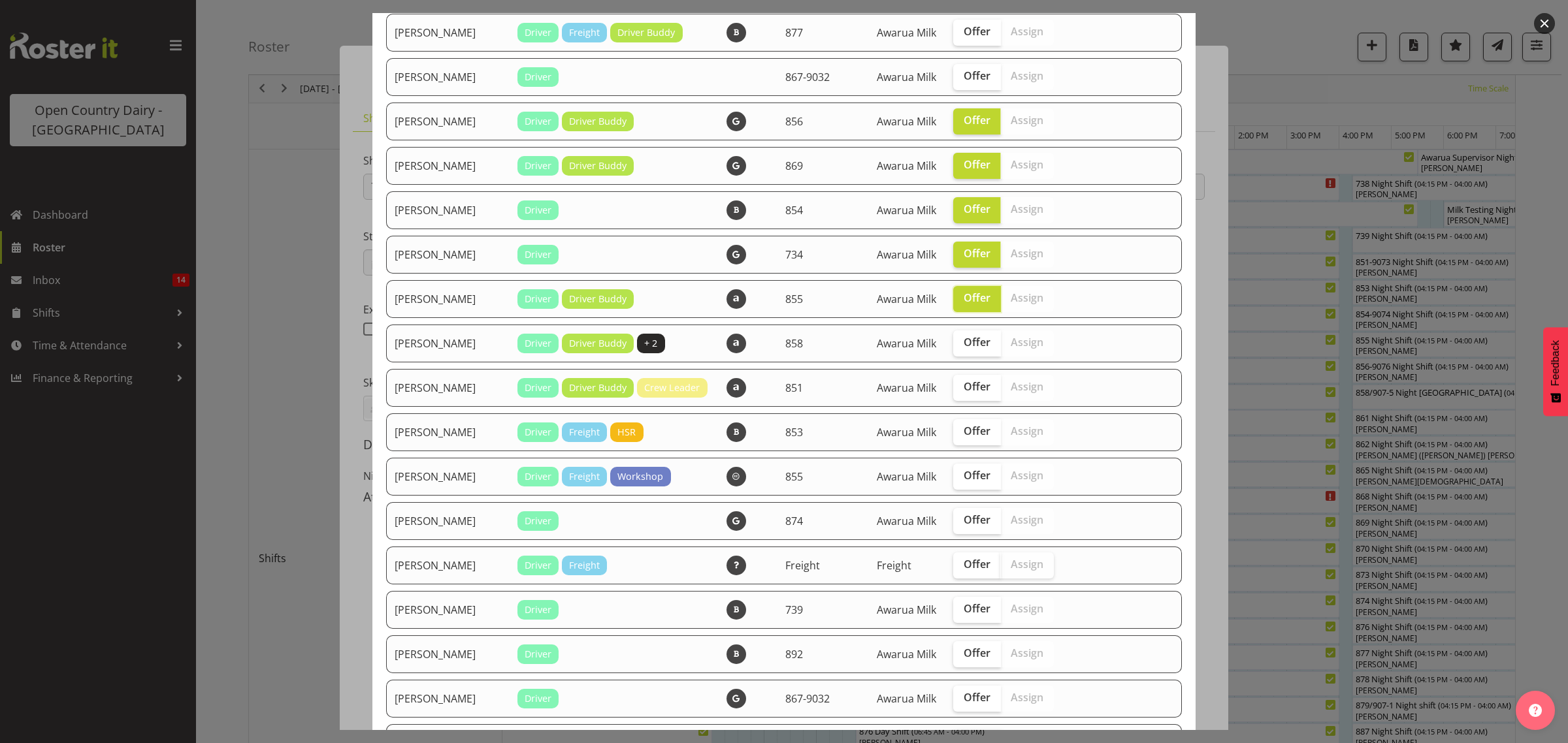
scroll to position [1224, 0]
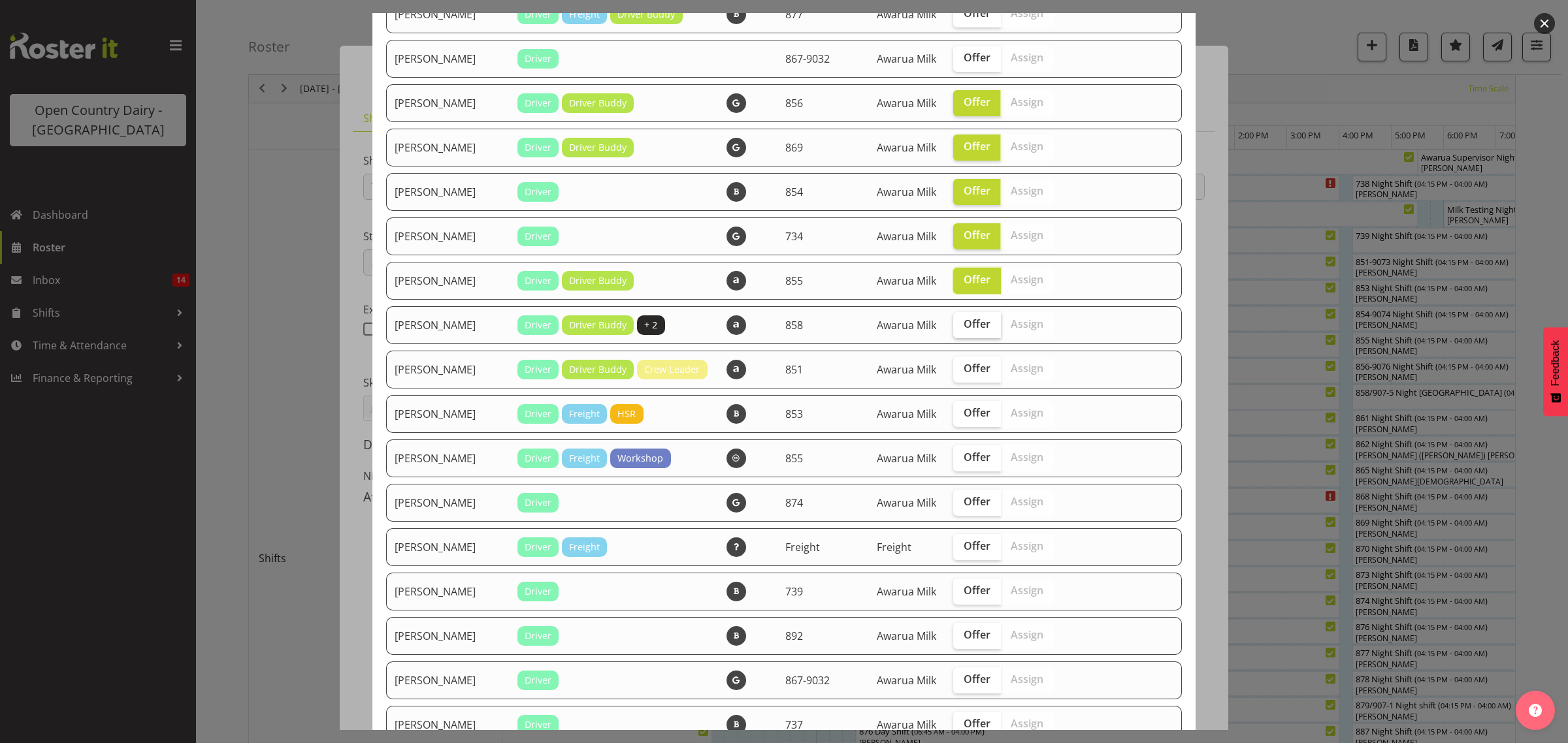
click at [964, 330] on span "Offer" at bounding box center [977, 323] width 27 height 13
click at [962, 328] on input "Offer" at bounding box center [957, 324] width 8 height 8
checkbox input "true"
click at [964, 375] on span "Offer" at bounding box center [977, 368] width 27 height 13
click at [953, 373] on input "Offer" at bounding box center [957, 368] width 8 height 8
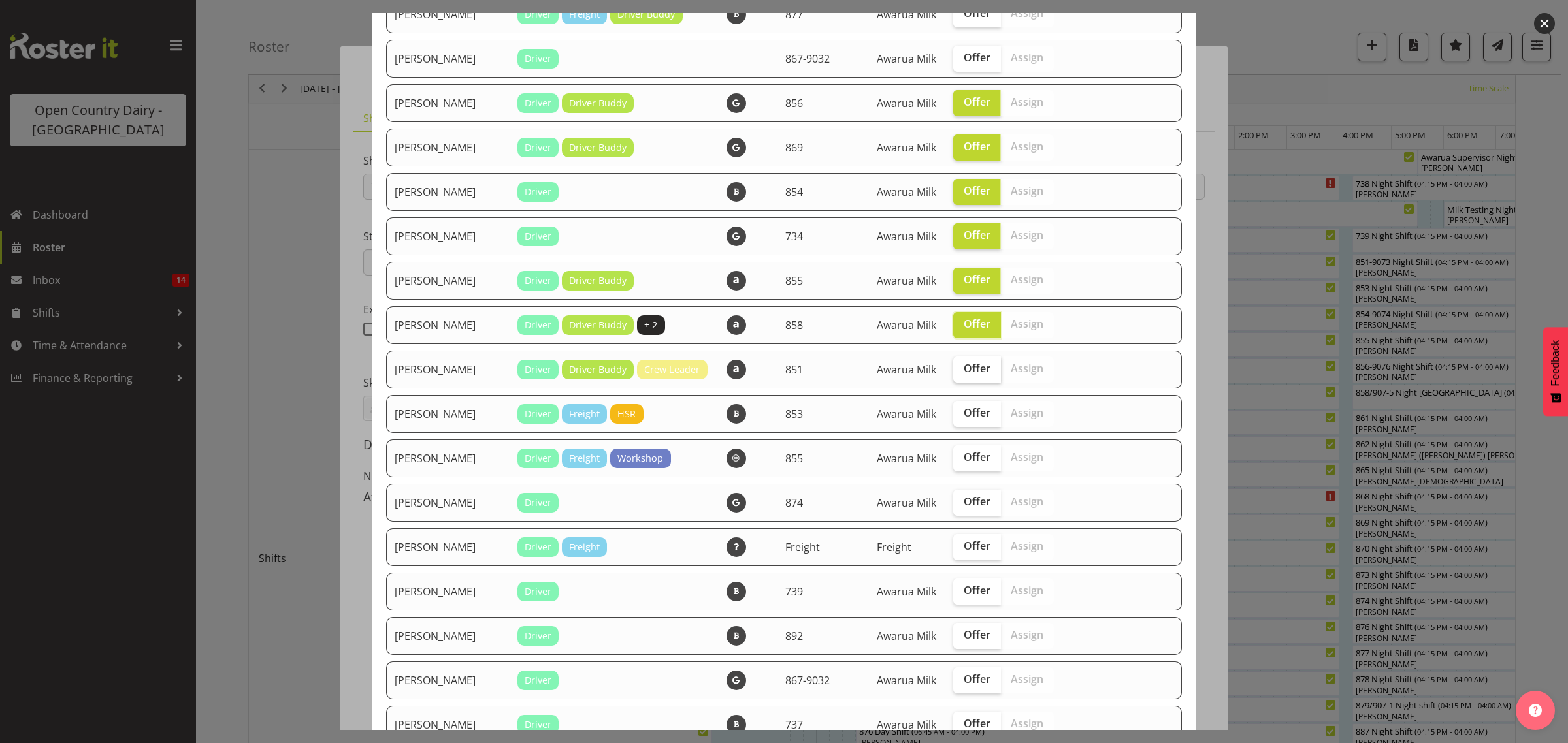
checkbox input "true"
click at [964, 419] on span "Offer" at bounding box center [977, 412] width 27 height 13
click at [962, 417] on input "Offer" at bounding box center [957, 413] width 8 height 8
checkbox input "true"
click at [974, 510] on label "Offer" at bounding box center [976, 503] width 48 height 26
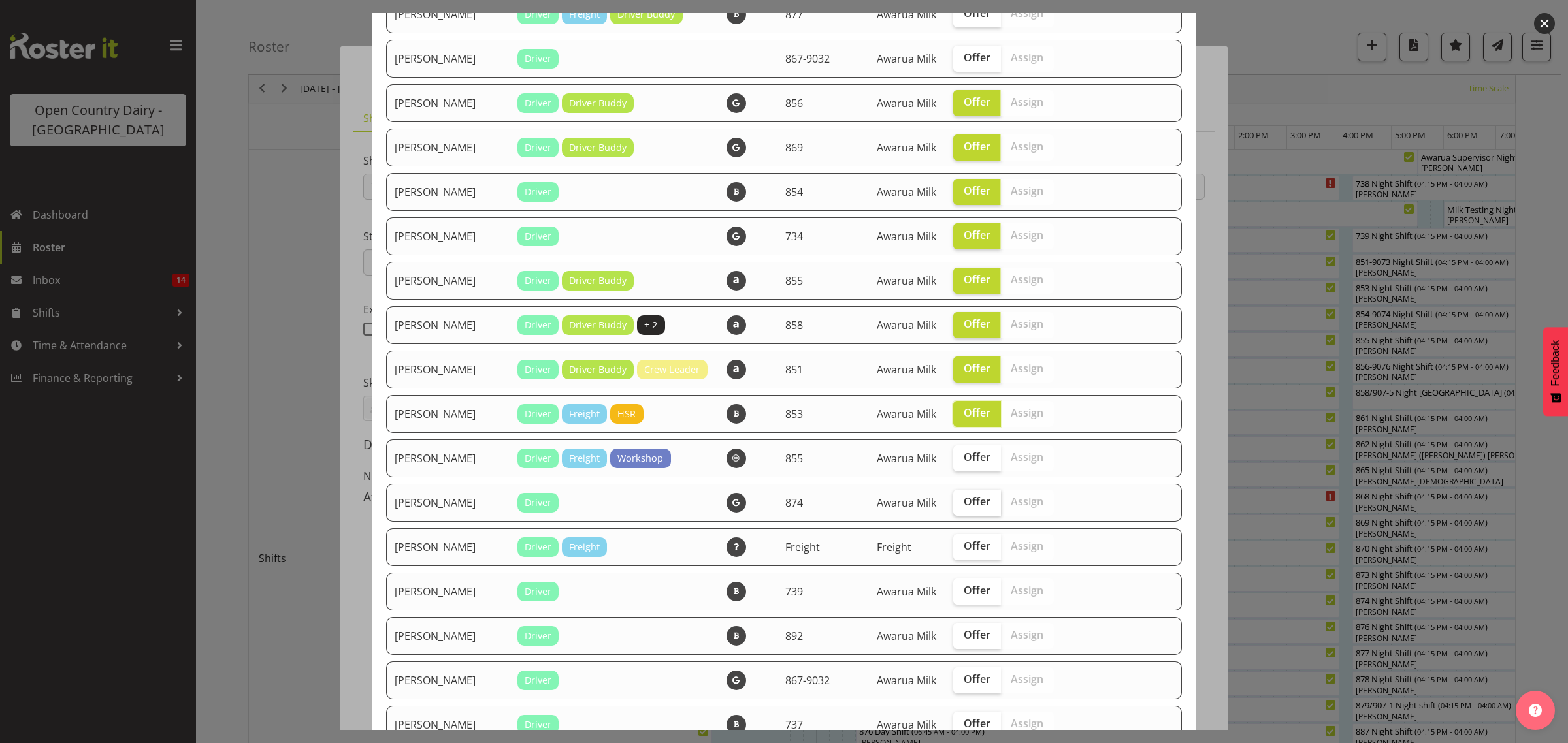
click at [962, 506] on input "Offer" at bounding box center [957, 501] width 8 height 8
checkbox input "true"
click at [967, 560] on label "Offer" at bounding box center [976, 547] width 48 height 26
click at [962, 550] on input "Offer" at bounding box center [957, 546] width 8 height 8
checkbox input "true"
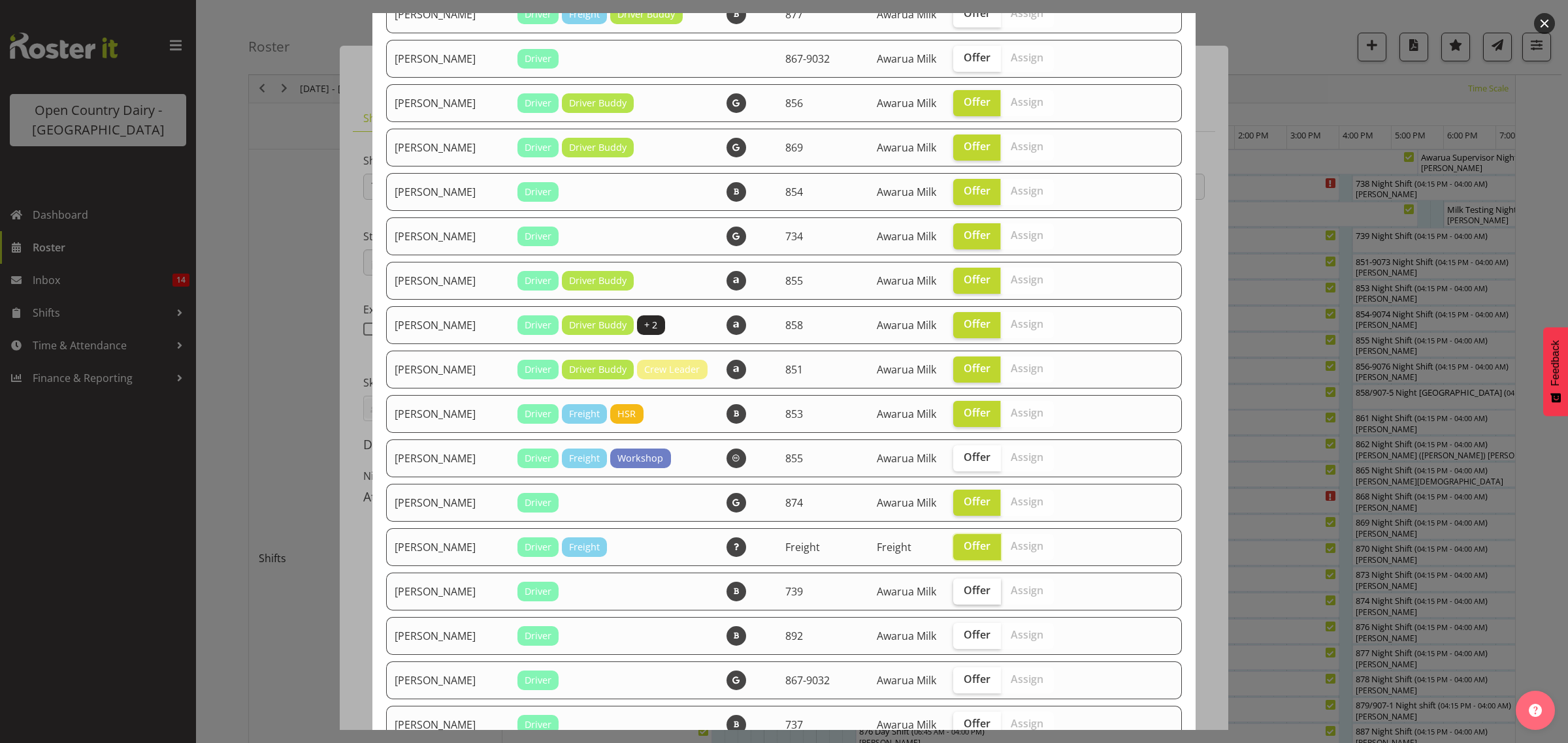
click at [967, 605] on label "Offer" at bounding box center [976, 591] width 48 height 26
click at [962, 595] on input "Offer" at bounding box center [957, 591] width 8 height 8
checkbox input "true"
click at [955, 693] on label "Offer" at bounding box center [976, 680] width 48 height 26
click at [955, 683] on input "Offer" at bounding box center [957, 679] width 8 height 8
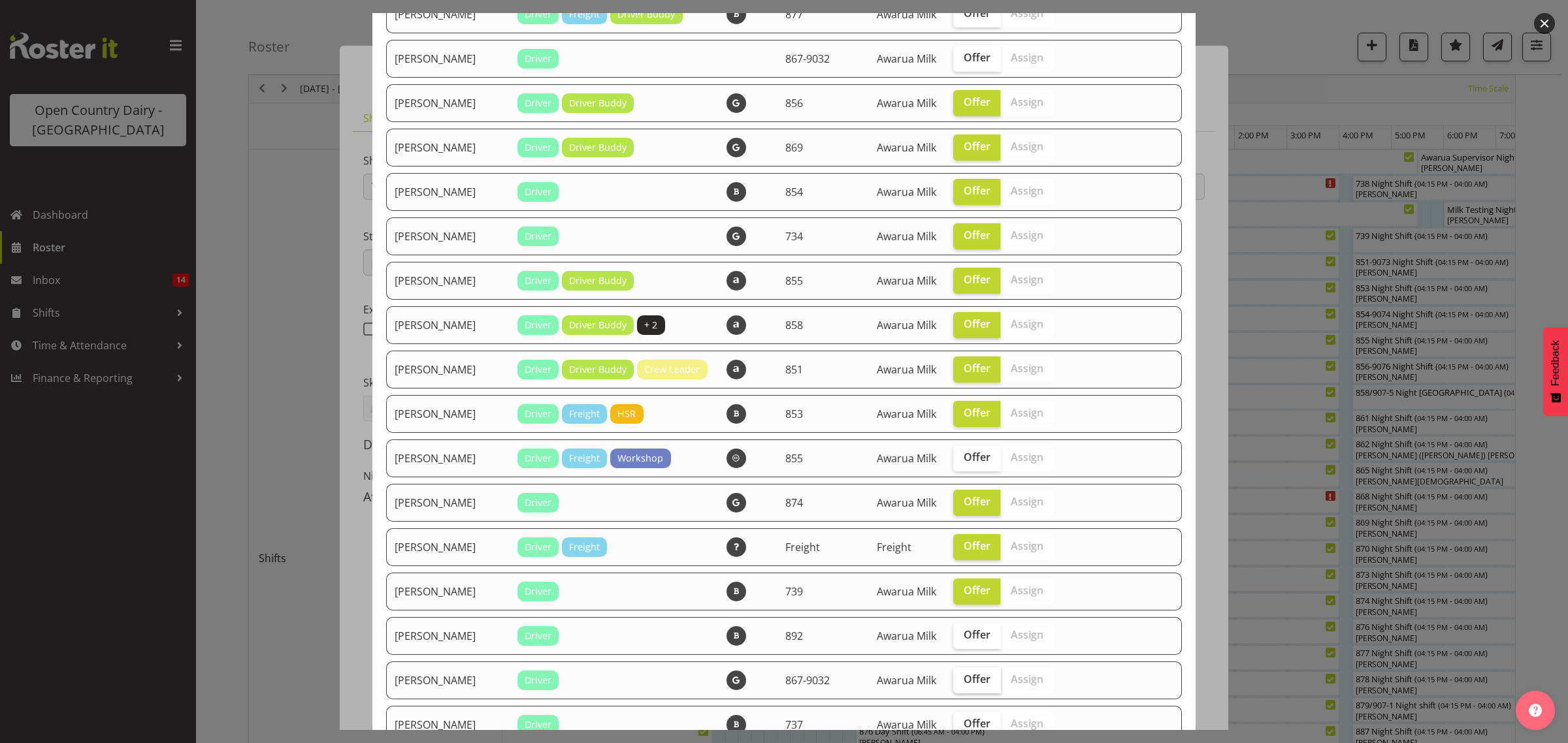
checkbox input "true"
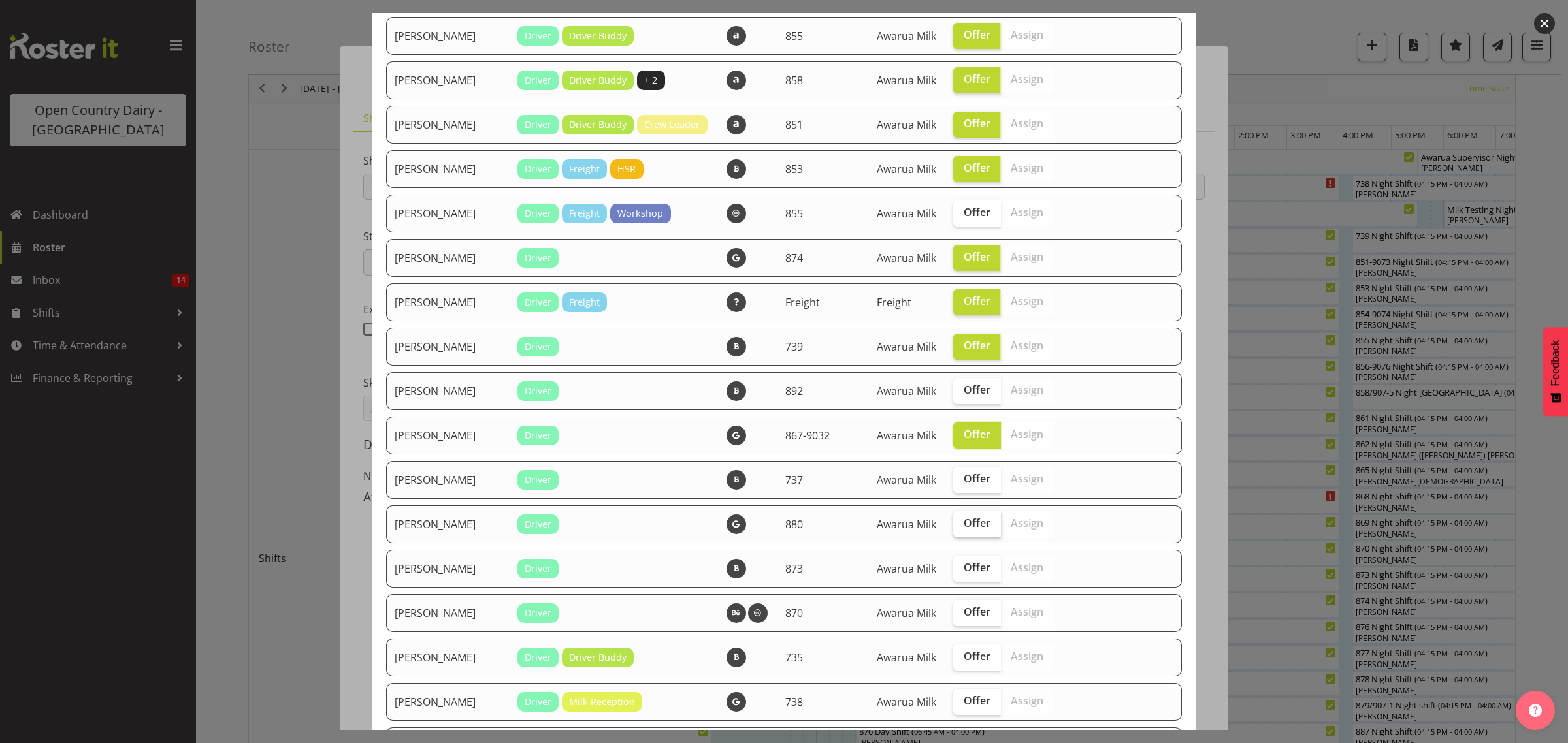
click at [964, 528] on span "Offer" at bounding box center [977, 523] width 27 height 13
click at [962, 528] on input "Offer" at bounding box center [957, 523] width 8 height 8
checkbox input "true"
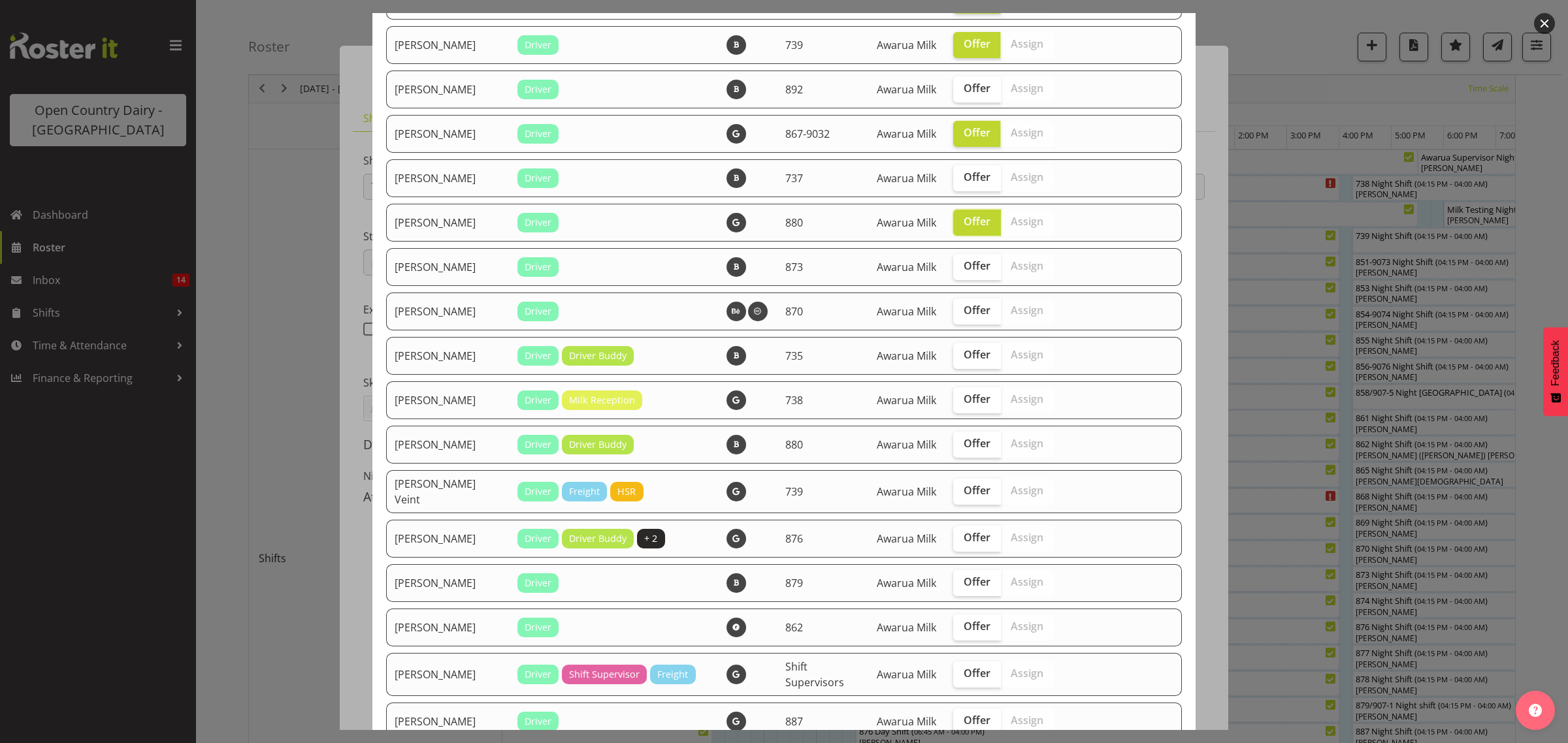
scroll to position [1796, 0]
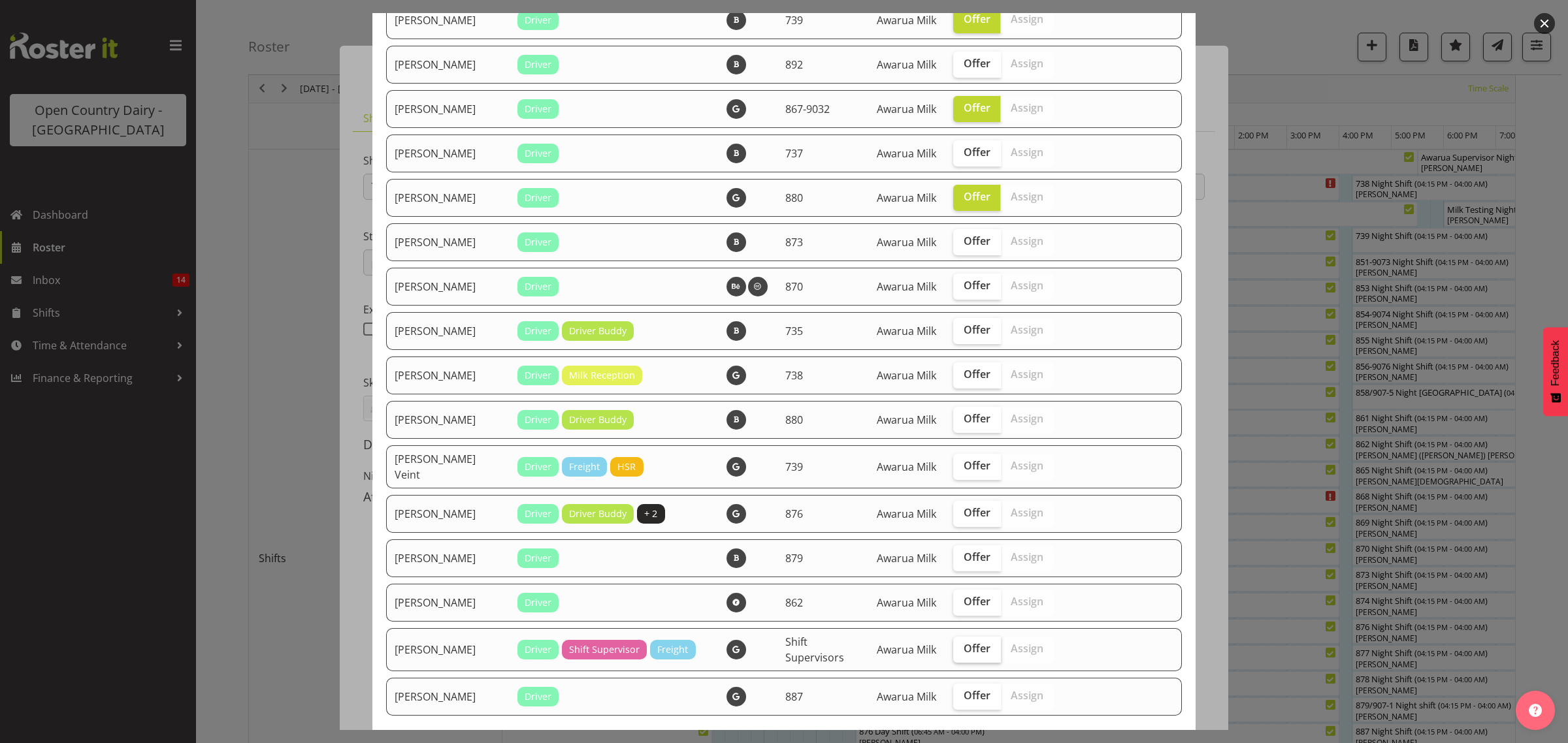
click at [969, 655] on span "Offer" at bounding box center [977, 648] width 27 height 13
click at [962, 653] on input "Offer" at bounding box center [957, 648] width 8 height 8
checkbox input "true"
click at [964, 381] on span "Offer" at bounding box center [977, 374] width 27 height 13
click at [959, 379] on input "Offer" at bounding box center [957, 375] width 8 height 8
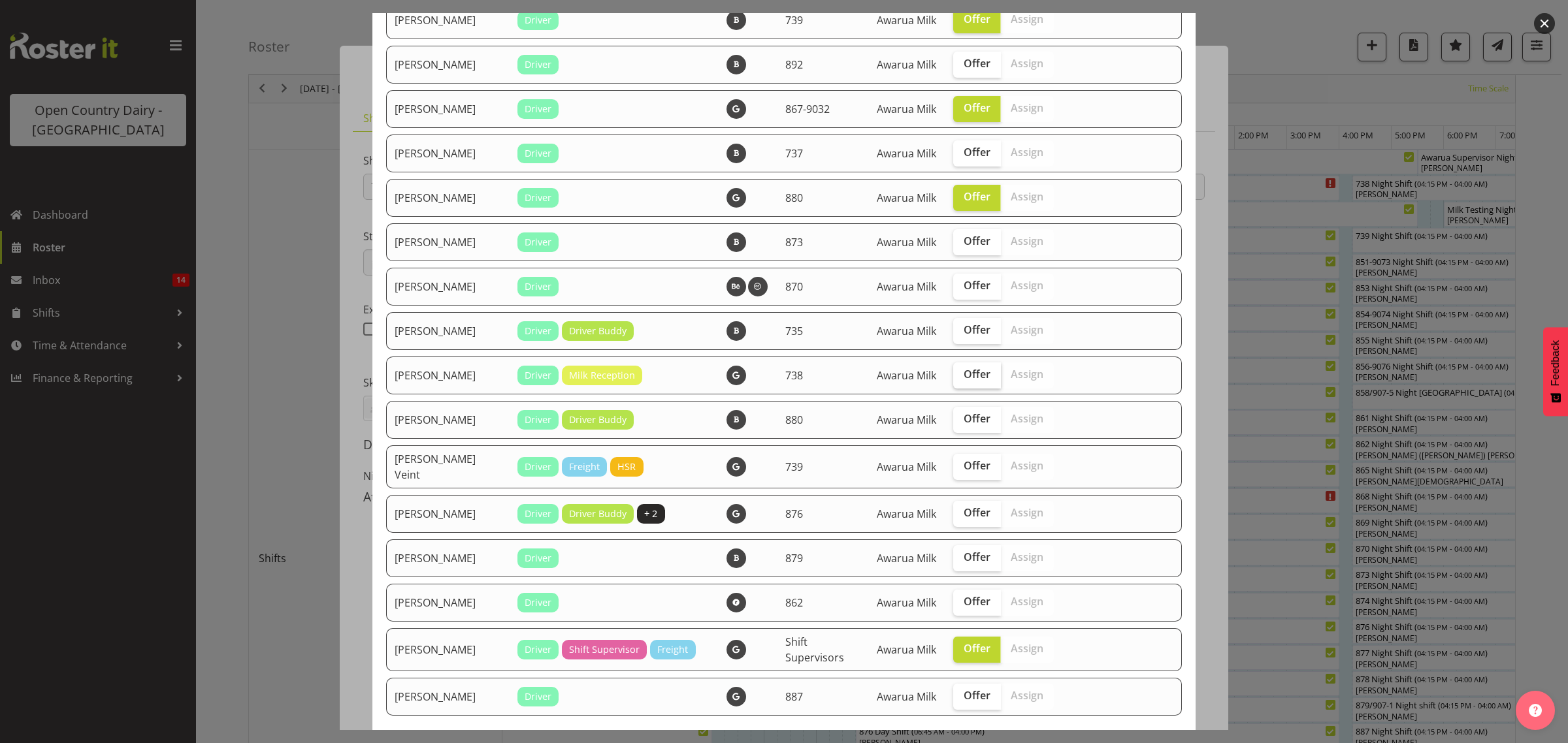
checkbox input "true"
click at [953, 334] on input "Offer" at bounding box center [957, 330] width 8 height 8
checkbox input "true"
click at [964, 292] on span "Offer" at bounding box center [977, 285] width 27 height 13
click at [953, 290] on input "Offer" at bounding box center [957, 285] width 8 height 8
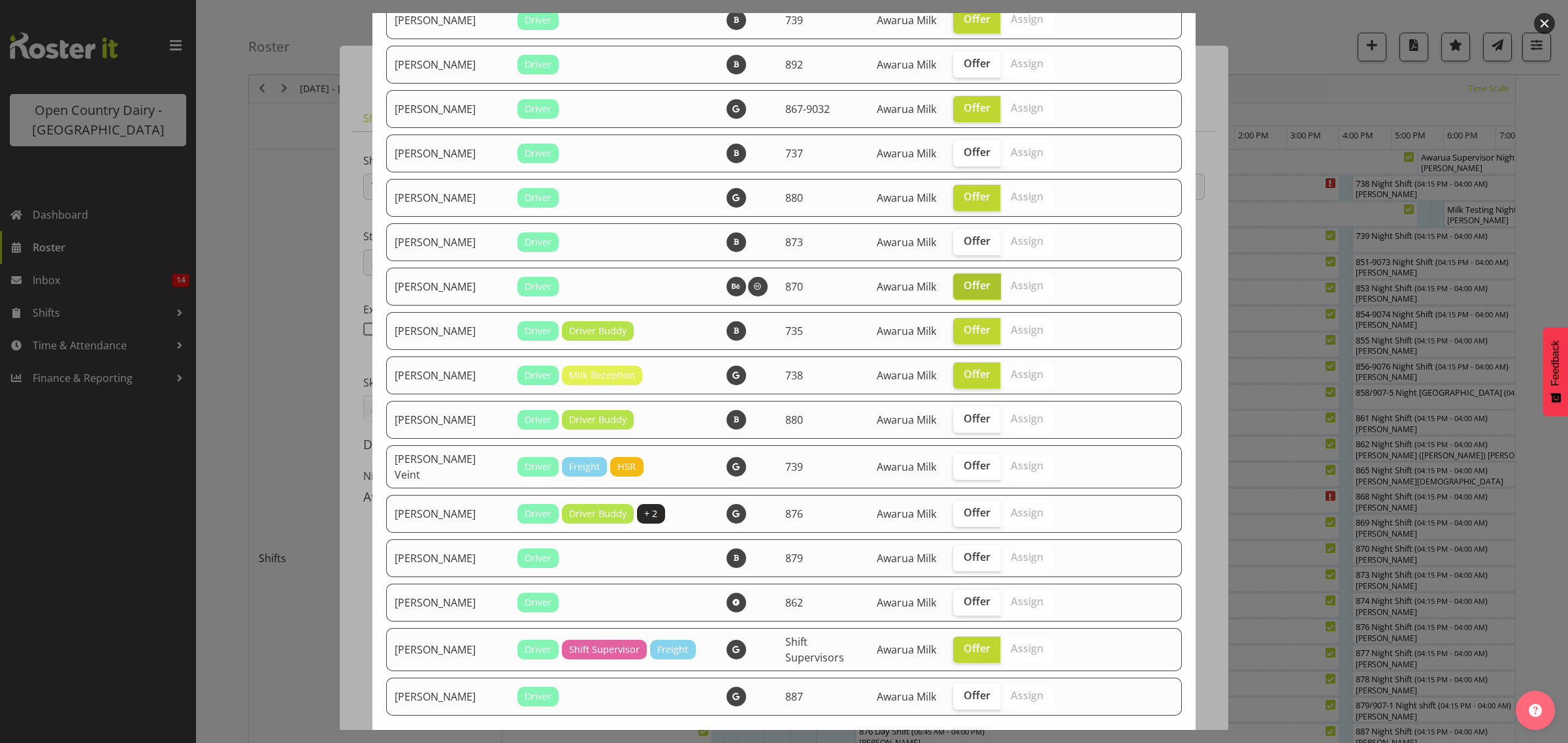
click at [964, 292] on span "Offer" at bounding box center [977, 285] width 27 height 13
click at [953, 290] on input "Offer" at bounding box center [957, 285] width 8 height 8
checkbox input "false"
click at [964, 247] on span "Offer" at bounding box center [977, 240] width 27 height 13
click at [962, 245] on input "Offer" at bounding box center [957, 241] width 8 height 8
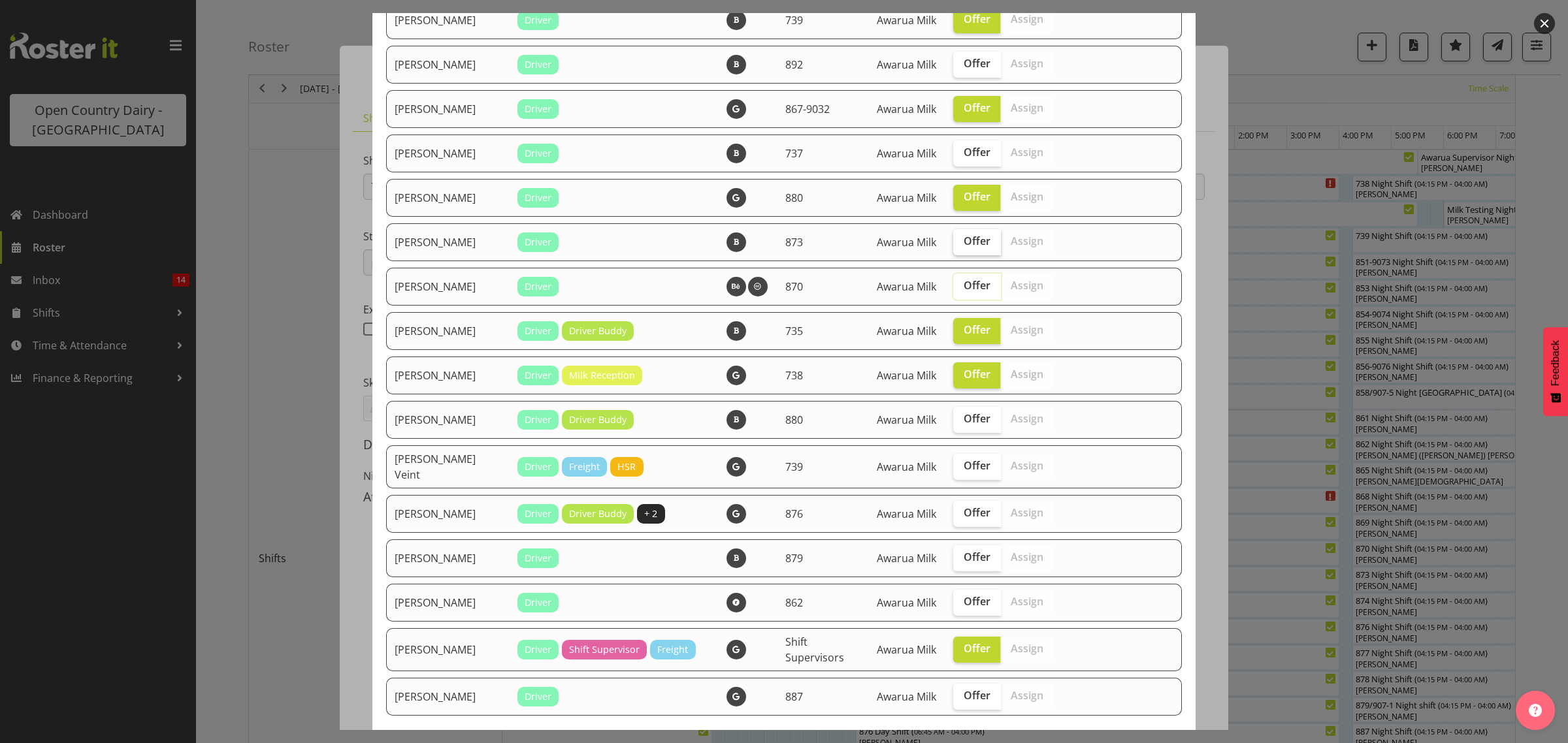
checkbox input "true"
click at [964, 159] on span "Offer" at bounding box center [977, 152] width 27 height 13
click at [953, 156] on input "Offer" at bounding box center [957, 152] width 8 height 8
checkbox input "true"
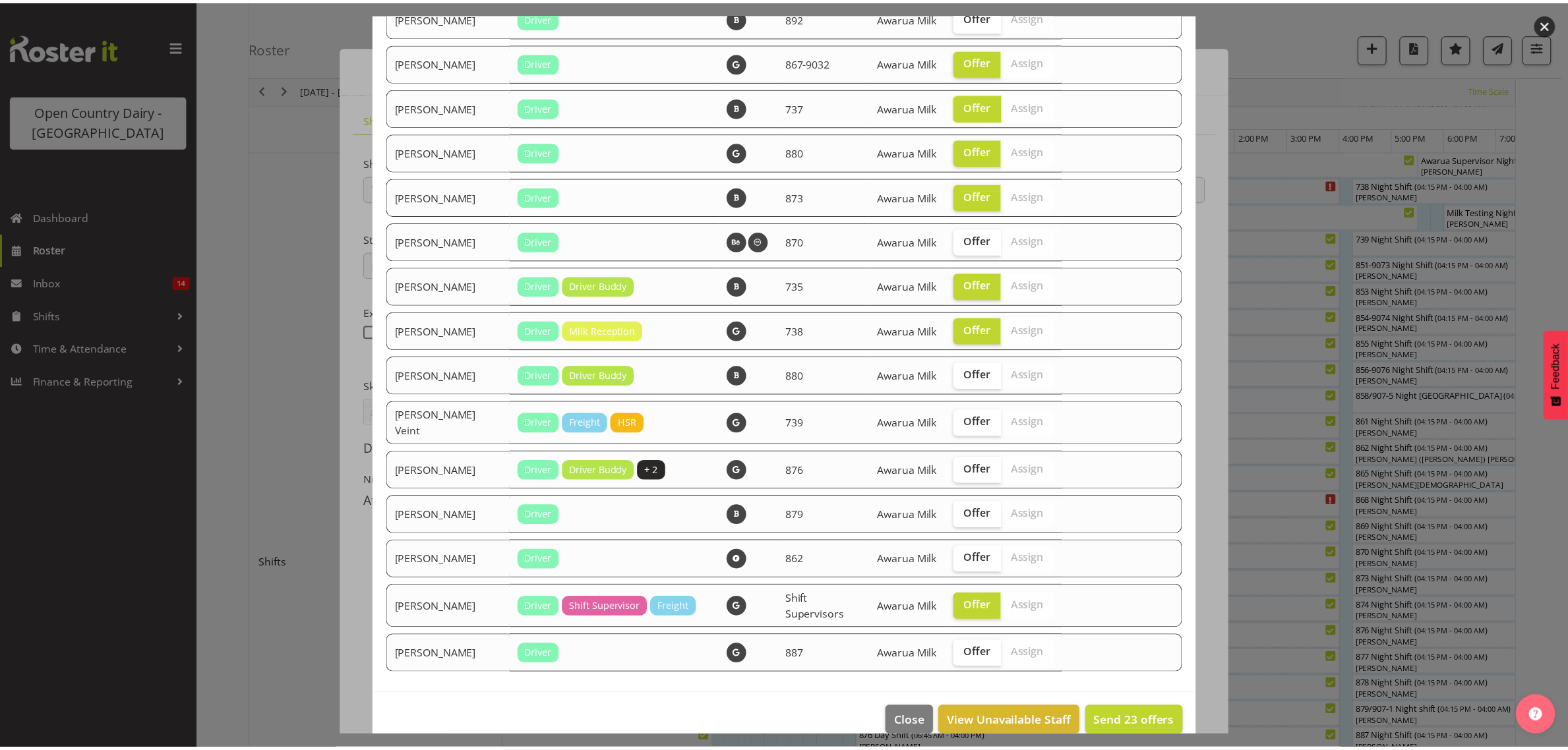
scroll to position [1896, 0]
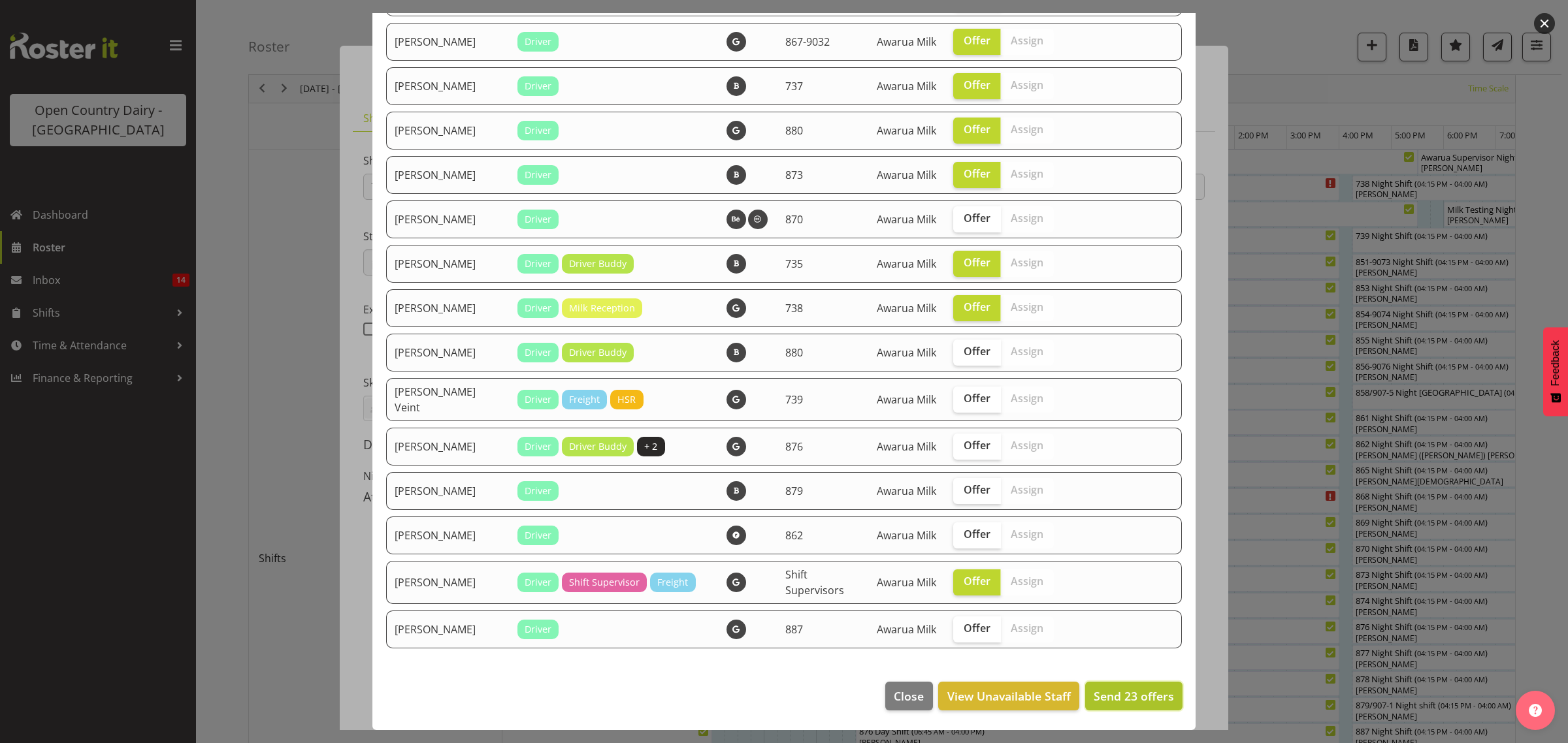
click at [1101, 697] on span "Send 23 offers" at bounding box center [1134, 696] width 80 height 16
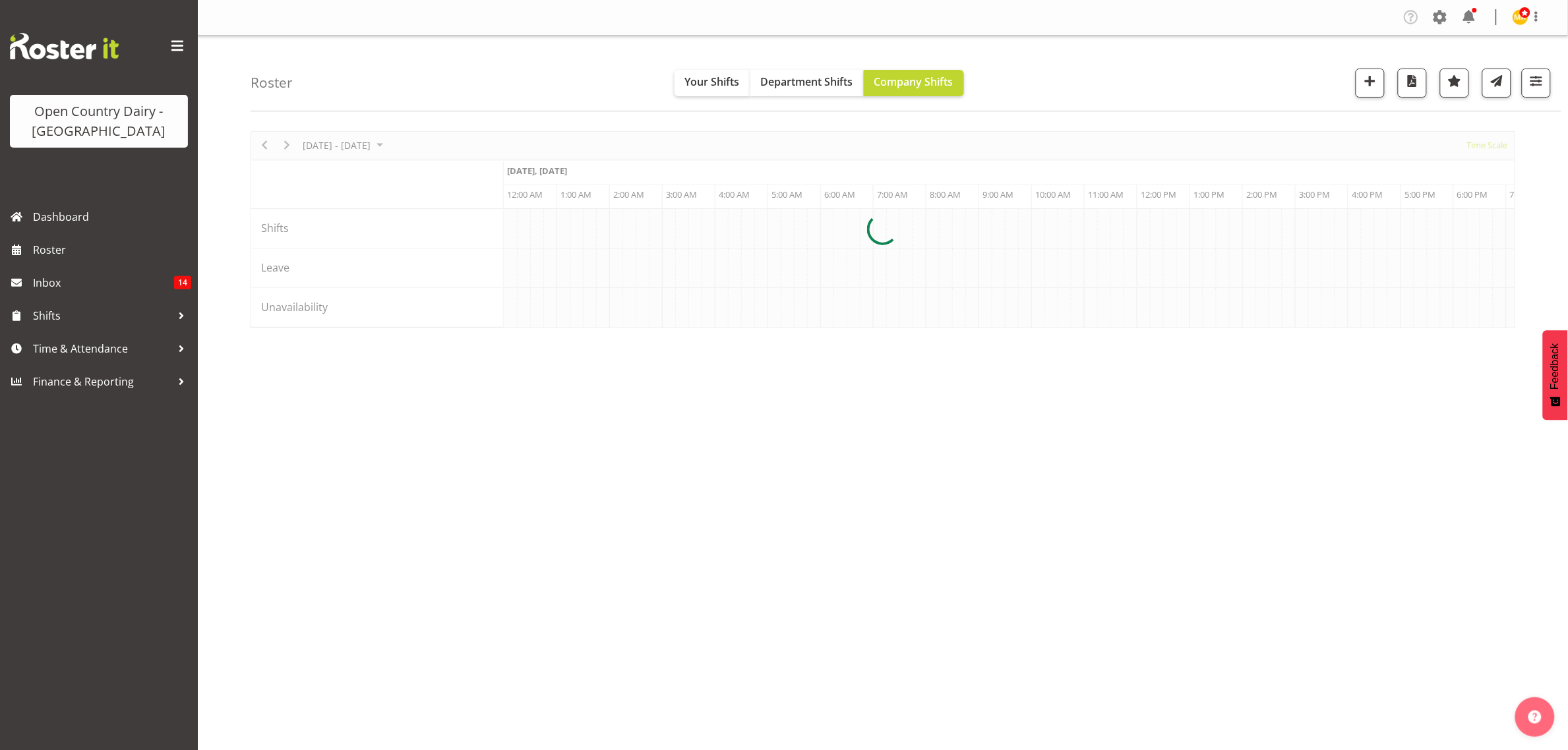
scroll to position [0, 1266]
